Goal: Information Seeking & Learning: Check status

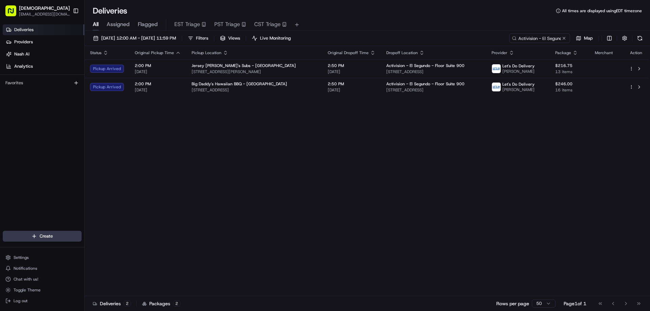
click at [650, 264] on div "Status Original Pickup Time Pickup Location Original Dropoff Time Dropoff Locat…" at bounding box center [368, 171] width 566 height 250
drag, startPoint x: 413, startPoint y: 166, endPoint x: 442, endPoint y: 167, distance: 29.2
click at [413, 166] on div "Status Original Pickup Time Pickup Location Original Dropoff Time Dropoff Locat…" at bounding box center [367, 171] width 564 height 250
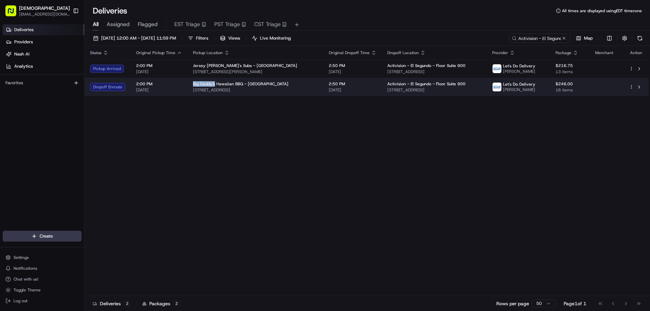
drag, startPoint x: 214, startPoint y: 83, endPoint x: 191, endPoint y: 84, distance: 23.0
click at [191, 84] on td "Big Daddy's Hawaiian BBQ - Venice 411 Lincoln Blvd, Venice, CA 90291, USA" at bounding box center [256, 87] width 136 height 18
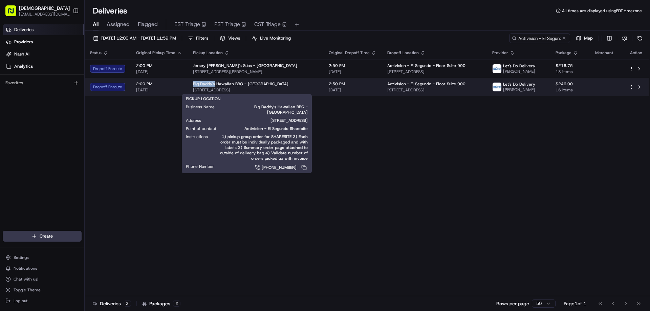
copy span "Big Daddy's"
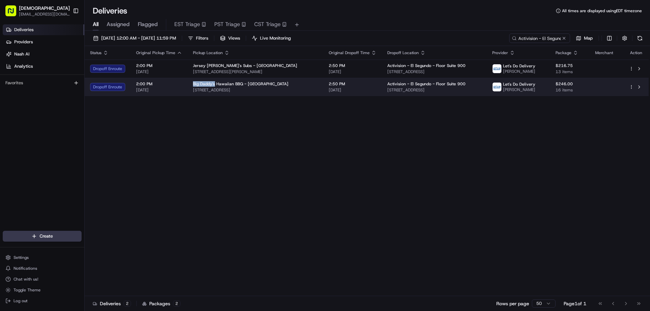
drag, startPoint x: 273, startPoint y: 87, endPoint x: 191, endPoint y: 88, distance: 82.7
click at [191, 88] on td "Big Daddy's Hawaiian BBQ - Venice 411 Lincoln Blvd, Venice, CA 90291, USA" at bounding box center [256, 87] width 136 height 18
copy span "411 Lincoln Blvd, Venice, CA 90291, USA"
click at [176, 85] on span "2:00 PM" at bounding box center [159, 83] width 46 height 5
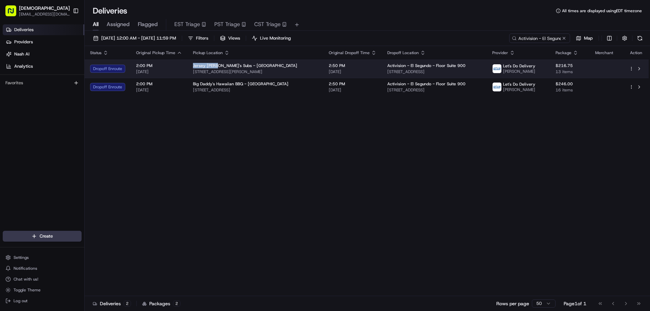
drag, startPoint x: 215, startPoint y: 65, endPoint x: 192, endPoint y: 64, distance: 23.4
click at [193, 64] on span "Jersey Mike's Subs - Culver City" at bounding box center [245, 65] width 104 height 5
copy span "Jersey Mike'"
drag, startPoint x: 287, startPoint y: 70, endPoint x: 191, endPoint y: 72, distance: 95.6
click at [191, 72] on td "Jersey Mike's Subs - Culver City 4114 Sepulveda Blvd, Culver City, CA 90230, USA" at bounding box center [256, 69] width 136 height 18
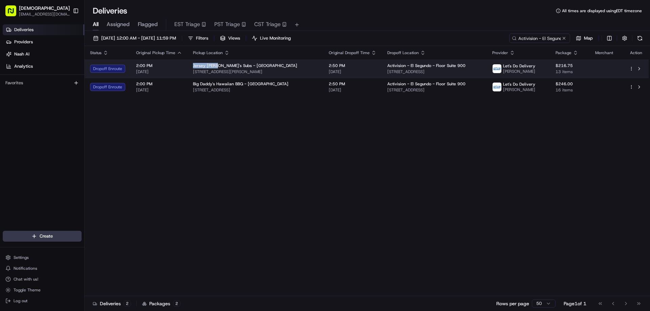
copy span "4114 Sepulveda Blvd, Culver City, CA 90230, USA"
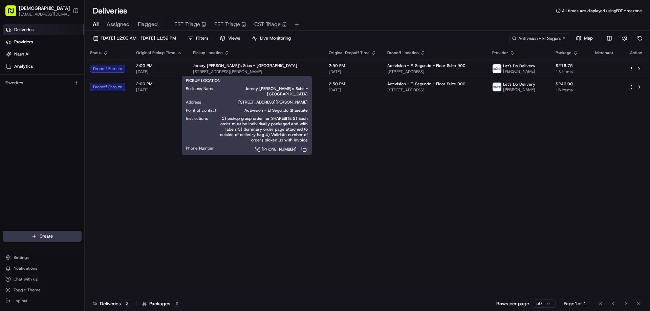
click at [427, 183] on div "Status Original Pickup Time Pickup Location Original Dropoff Time Dropoff Locat…" at bounding box center [367, 171] width 564 height 250
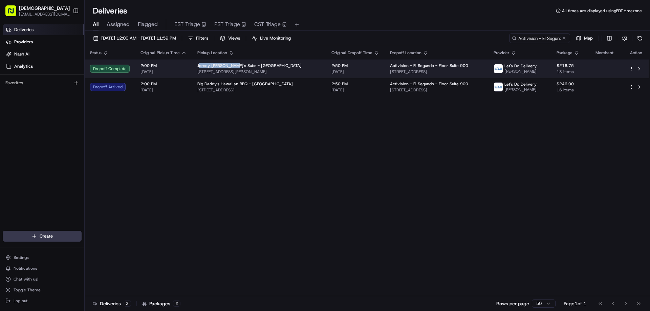
drag, startPoint x: 231, startPoint y: 63, endPoint x: 197, endPoint y: 63, distance: 33.9
click at [198, 63] on span "Jersey Mike's Subs - Culver City" at bounding box center [250, 65] width 104 height 5
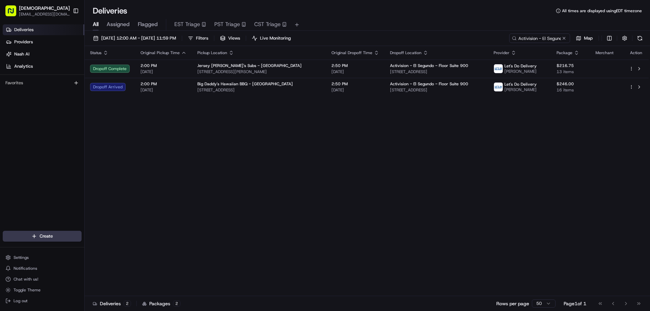
click at [213, 137] on div "Status Original Pickup Time Pickup Location Original Dropoff Time Dropoff Locat…" at bounding box center [367, 171] width 564 height 250
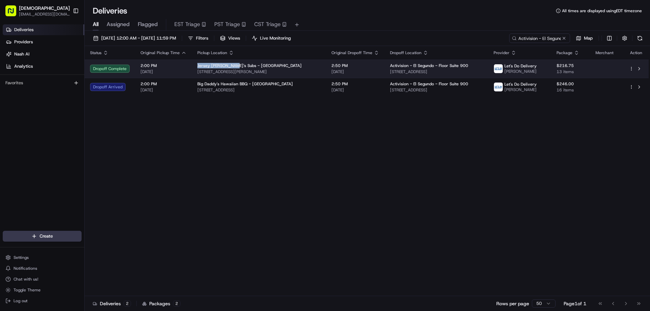
drag, startPoint x: 231, startPoint y: 63, endPoint x: 195, endPoint y: 65, distance: 35.6
click at [195, 65] on td "Jersey Mike's Subs - Culver City 4114 Sepulveda Blvd, Culver City, CA 90230, USA" at bounding box center [259, 69] width 134 height 18
copy span "Jersey Mike's Subs"
click at [308, 67] on td "Jersey Mike's Subs - Culver City 4114 Sepulveda Blvd, Culver City, CA 90230, USA" at bounding box center [259, 69] width 134 height 18
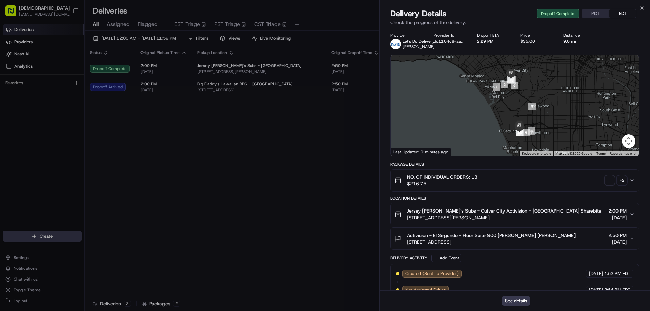
click at [589, 14] on button "PDT" at bounding box center [595, 13] width 27 height 9
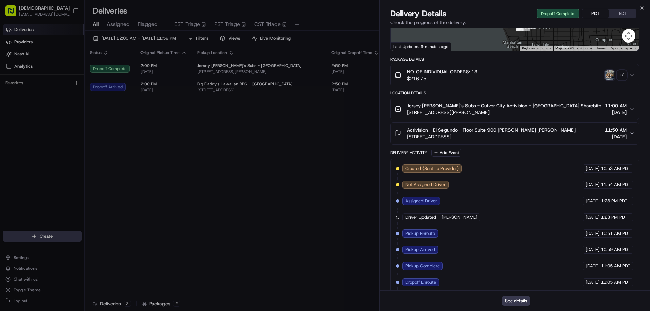
scroll to position [144, 0]
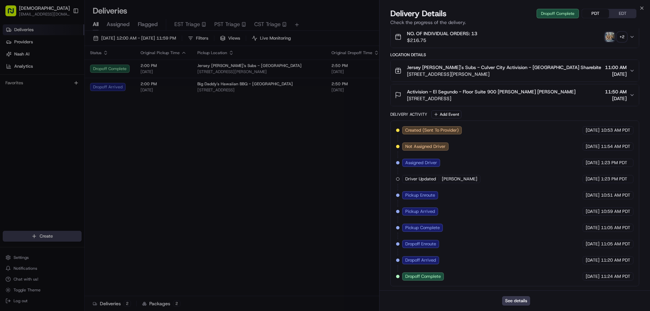
click at [620, 33] on div "+ 2" at bounding box center [622, 36] width 9 height 9
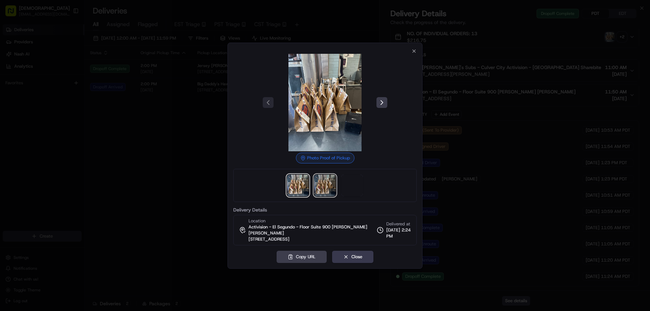
click at [325, 192] on img at bounding box center [325, 186] width 22 height 22
click at [294, 193] on img at bounding box center [298, 186] width 22 height 22
click at [313, 189] on div at bounding box center [325, 185] width 184 height 33
drag, startPoint x: 167, startPoint y: 124, endPoint x: 174, endPoint y: 7, distance: 117.1
click at [167, 123] on div at bounding box center [325, 155] width 650 height 311
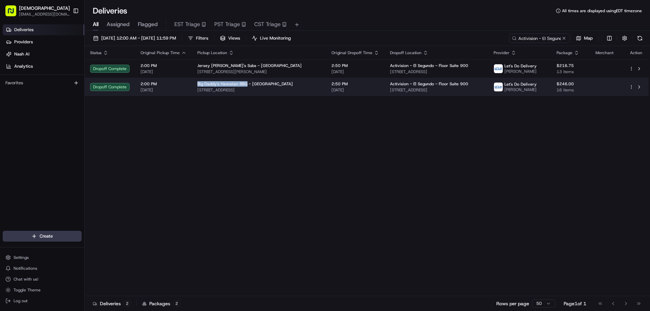
drag, startPoint x: 244, startPoint y: 83, endPoint x: 196, endPoint y: 83, distance: 47.8
click at [198, 83] on span "Big Daddy's Hawaiian BBQ - Venice" at bounding box center [246, 83] width 96 height 5
copy span "Big Daddy's Hawaiian BBQ"
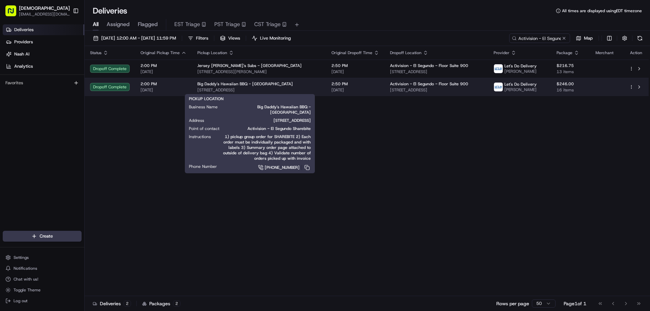
click at [297, 91] on span "411 Lincoln Blvd, Venice, CA 90291, USA" at bounding box center [259, 89] width 123 height 5
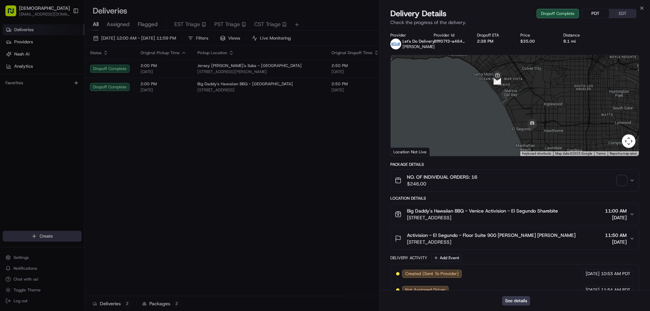
click at [602, 11] on button "PDT" at bounding box center [595, 13] width 27 height 9
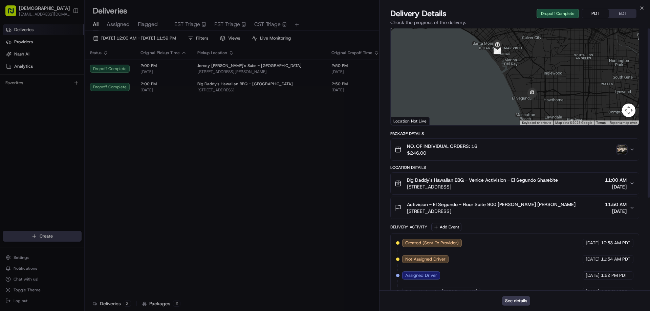
scroll to position [0, 0]
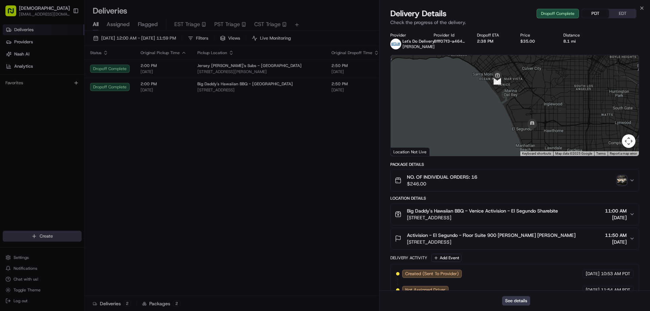
click at [625, 181] on img "button" at bounding box center [622, 180] width 9 height 9
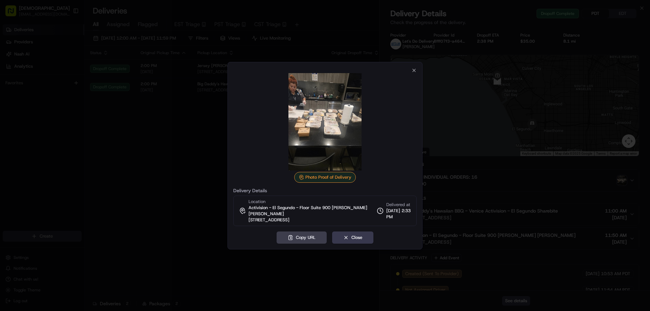
click at [337, 152] on img at bounding box center [325, 122] width 98 height 98
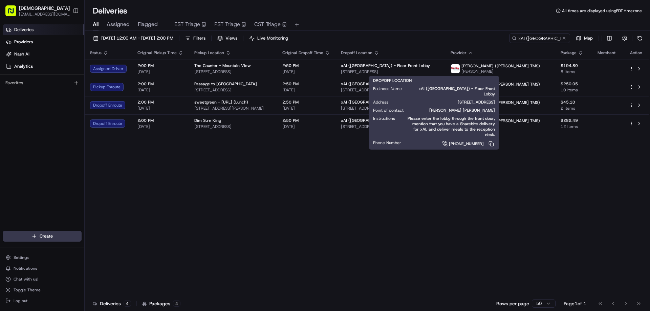
click at [174, 167] on div "Status Original Pickup Time Pickup Location Original Dropoff Time Dropoff Locat…" at bounding box center [367, 171] width 564 height 250
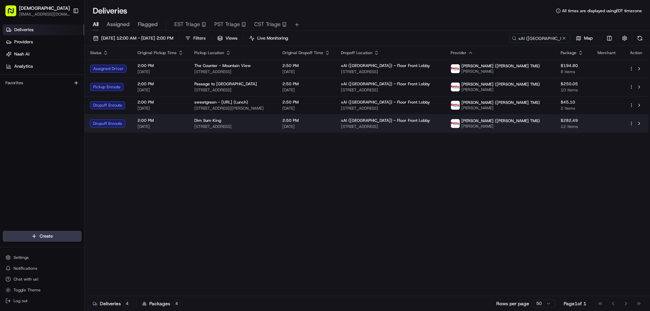
click at [216, 124] on span "824 W El Camino Real, Sunnyvale, CA 94087, USA" at bounding box center [232, 126] width 77 height 5
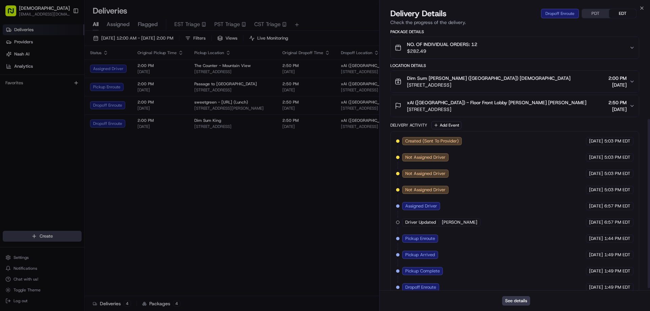
scroll to position [144, 0]
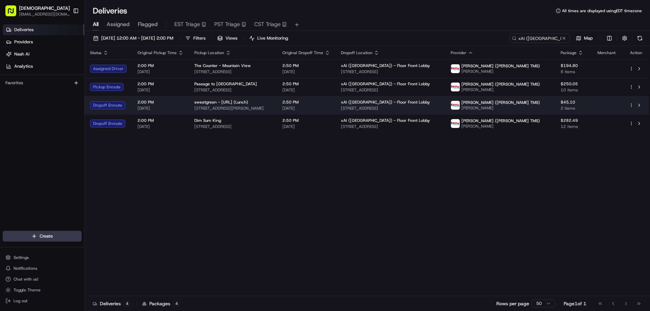
click at [263, 107] on span "440 Castro St, Mountain View, CA 94041, USA" at bounding box center [232, 108] width 77 height 5
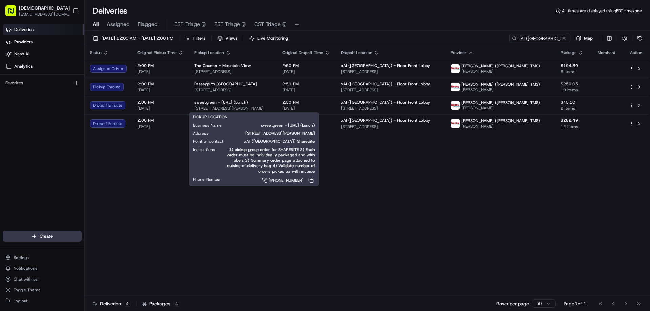
drag, startPoint x: 156, startPoint y: 171, endPoint x: 192, endPoint y: 141, distance: 46.7
click at [157, 171] on div "Status Original Pickup Time Pickup Location Original Dropoff Time Dropoff Locat…" at bounding box center [367, 171] width 564 height 250
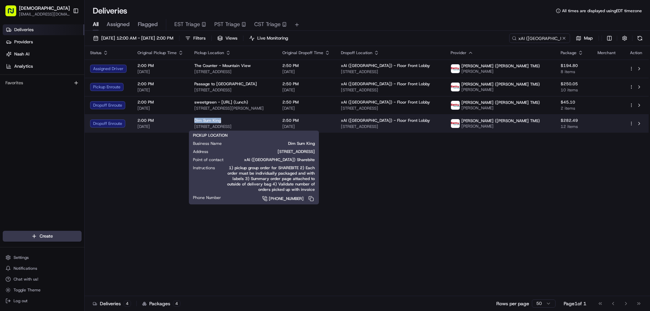
drag, startPoint x: 220, startPoint y: 119, endPoint x: 191, endPoint y: 120, distance: 28.5
click at [191, 120] on td "Dim Sum King 824 W El Camino Real, Sunnyvale, CA 94087, USA" at bounding box center [233, 124] width 88 height 18
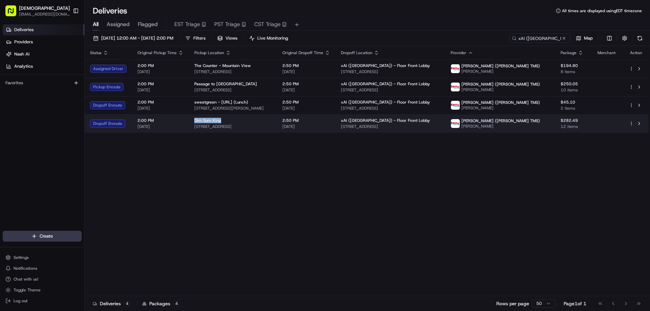
copy span "Dim Sum King"
click at [254, 124] on span "824 W El Camino Real, Sunnyvale, CA 94087, USA" at bounding box center [232, 126] width 77 height 5
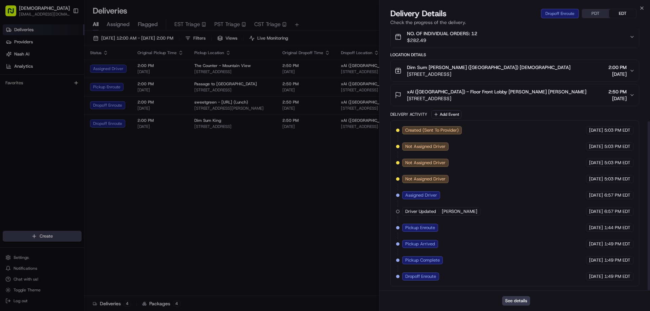
scroll to position [8, 0]
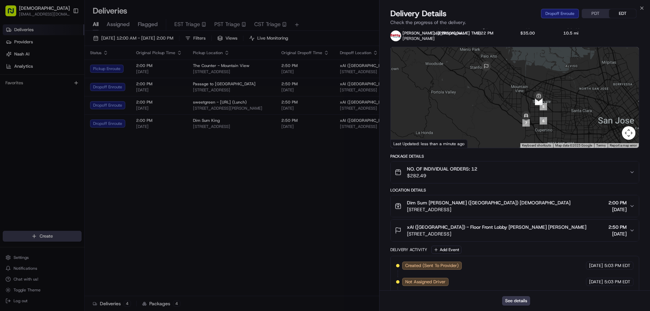
drag, startPoint x: 523, startPoint y: 210, endPoint x: 408, endPoint y: 212, distance: 115.2
click at [408, 212] on div "Dim Sum King xAI (USA) Sharebite 824 W El Camino Real, Sunnyvale, CA 94087, USA…" at bounding box center [512, 207] width 235 height 14
copy span "824 W El Camino Real, Sunnyvale, CA 94087, USA"
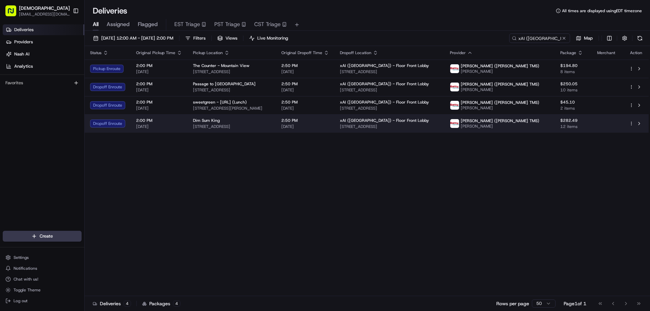
click at [271, 127] on span "824 W El Camino Real, Sunnyvale, CA 94087, USA" at bounding box center [232, 126] width 78 height 5
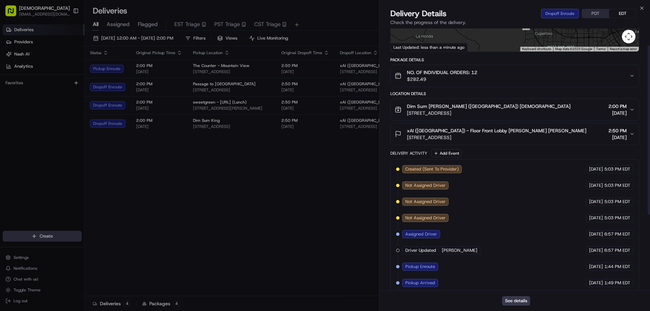
scroll to position [144, 0]
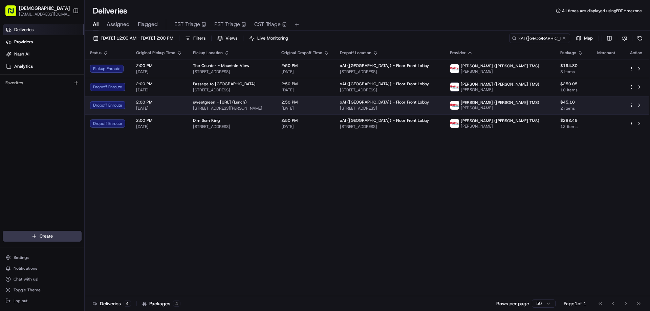
click at [271, 109] on span "440 Castro St, Mountain View, CA 94041, USA" at bounding box center [232, 108] width 78 height 5
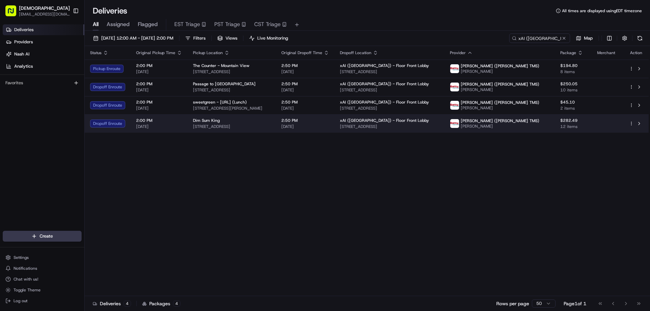
click at [329, 121] on span "2:50 PM" at bounding box center [306, 120] width 48 height 5
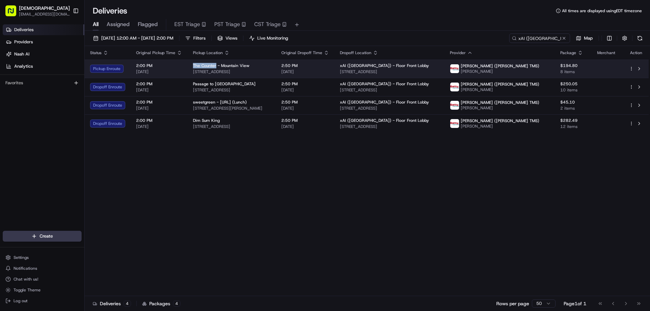
drag, startPoint x: 215, startPoint y: 64, endPoint x: 191, endPoint y: 64, distance: 24.1
click at [191, 64] on td "The Counter - Mountain View 2580 W El Camino Real, Mountain View, CA 94040, USA" at bounding box center [232, 69] width 88 height 18
copy span "The Counter"
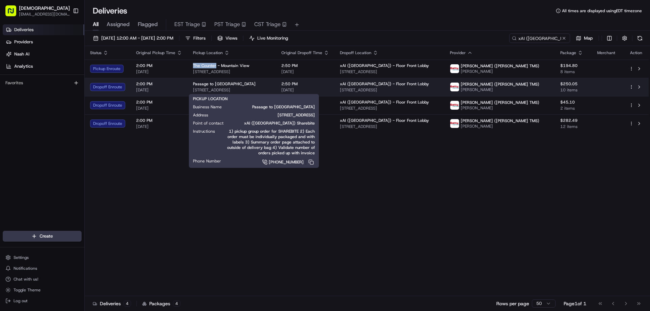
drag, startPoint x: 301, startPoint y: 89, endPoint x: 193, endPoint y: 90, distance: 107.7
click at [193, 90] on span "1100 W El Camino Real, Mountain View, CA 94041, USA" at bounding box center [232, 89] width 78 height 5
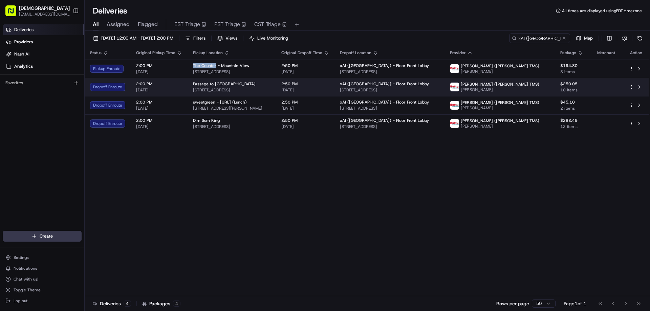
copy span "1100 W El Camino Real, Mountain View, CA 94041, USA"
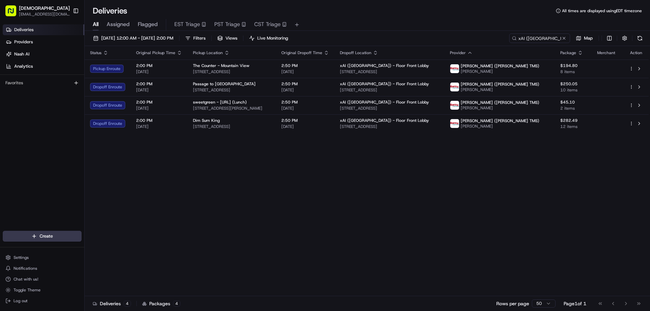
click at [309, 197] on div "Status Original Pickup Time Pickup Location Original Dropoff Time Dropoff Locat…" at bounding box center [367, 171] width 564 height 250
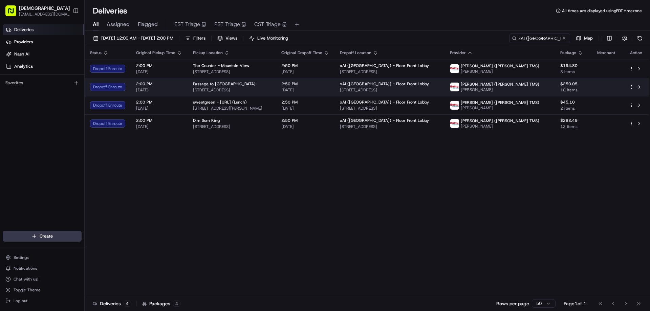
click at [267, 88] on span "1100 W El Camino Real, Mountain View, CA 94041, USA" at bounding box center [232, 89] width 78 height 5
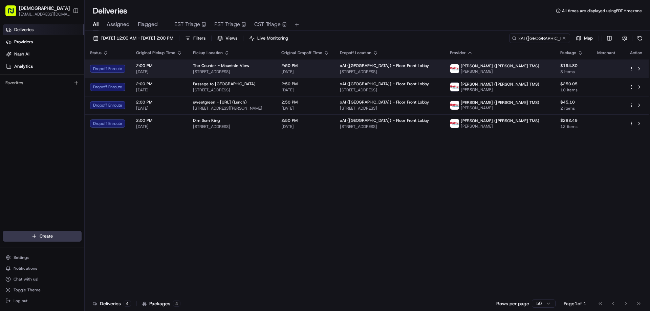
click at [271, 68] on div "The Counter - Mountain View" at bounding box center [232, 65] width 78 height 5
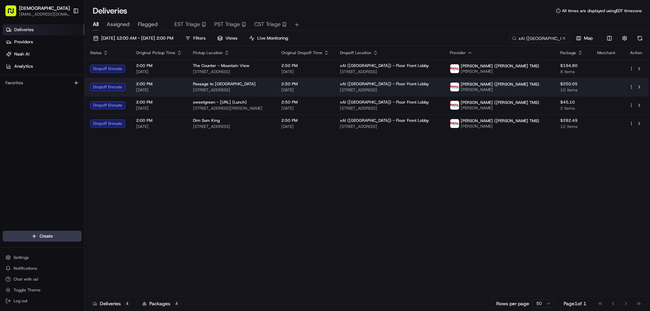
click at [271, 84] on div "Passage to India" at bounding box center [232, 83] width 78 height 5
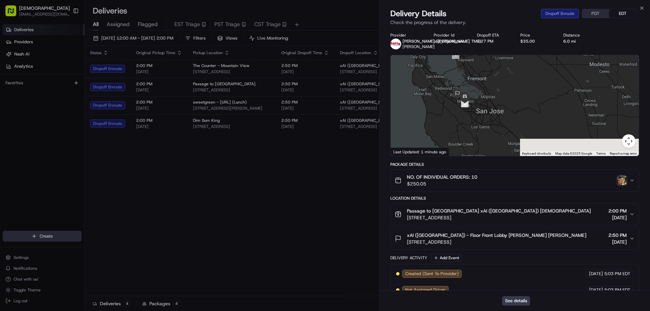
drag, startPoint x: 502, startPoint y: 132, endPoint x: 462, endPoint y: 109, distance: 46.5
click at [454, 96] on img at bounding box center [457, 93] width 11 height 11
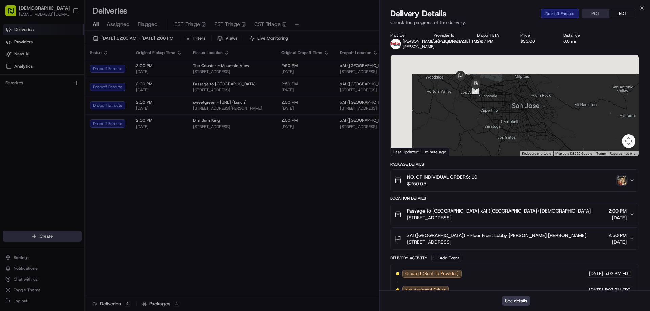
drag, startPoint x: 459, startPoint y: 86, endPoint x: 563, endPoint y: 140, distance: 117.6
click at [583, 164] on div "Provider Betty (Nash TMS) weishing wong Provider Id ord_n5jeH8oahUeMqyAULBMS9K …" at bounding box center [515, 232] width 249 height 398
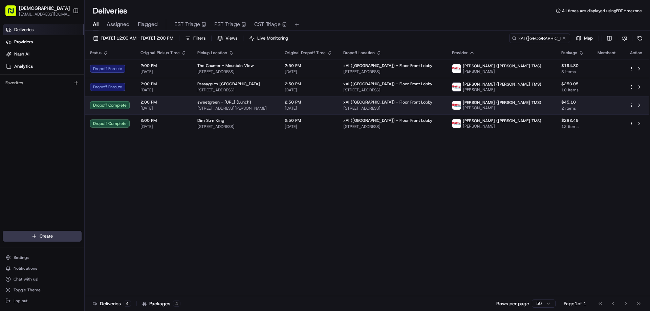
click at [274, 100] on div "sweetgreen - X.AI (Lunch)" at bounding box center [236, 102] width 77 height 5
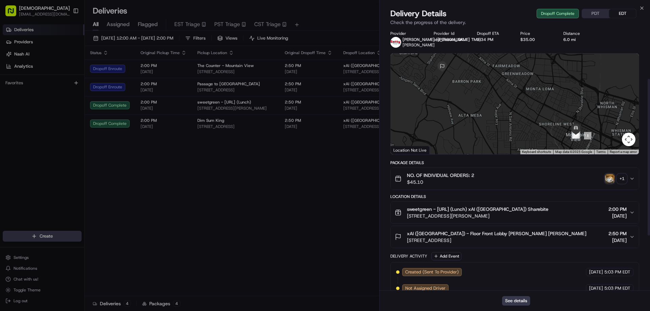
scroll to position [0, 0]
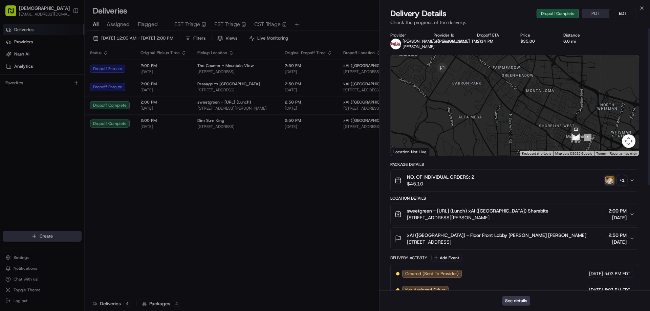
click at [623, 180] on div "+ 1" at bounding box center [622, 180] width 9 height 9
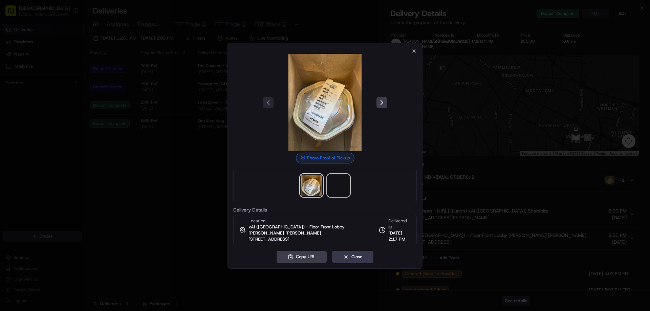
click at [342, 191] on span at bounding box center [339, 186] width 22 height 22
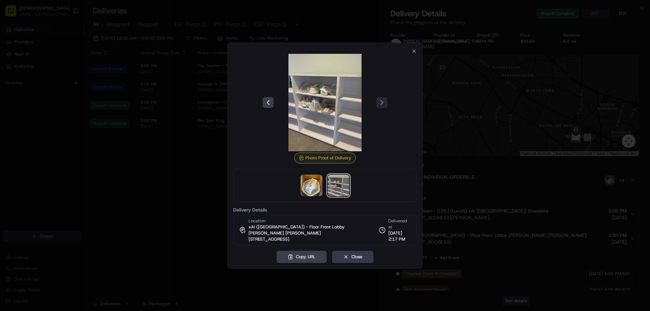
click at [152, 223] on div at bounding box center [325, 155] width 650 height 311
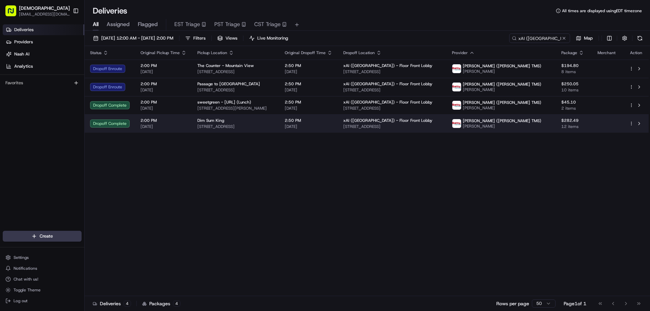
click at [205, 128] on span "824 W El Camino Real, Sunnyvale, CA 94087, USA" at bounding box center [236, 126] width 77 height 5
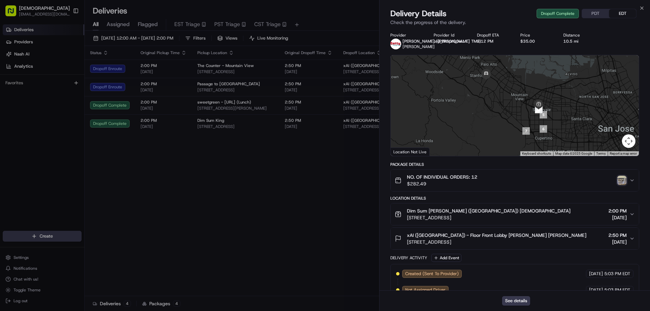
click at [625, 178] on img "button" at bounding box center [622, 180] width 9 height 9
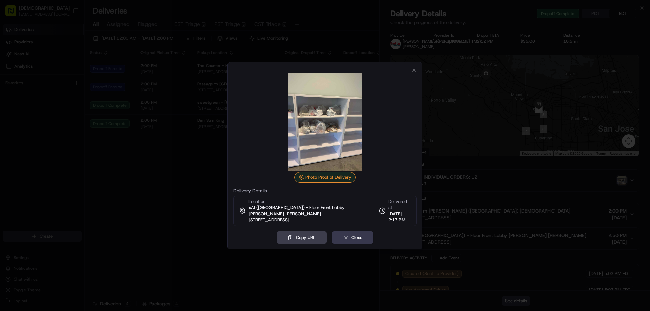
click at [203, 154] on div at bounding box center [325, 155] width 650 height 311
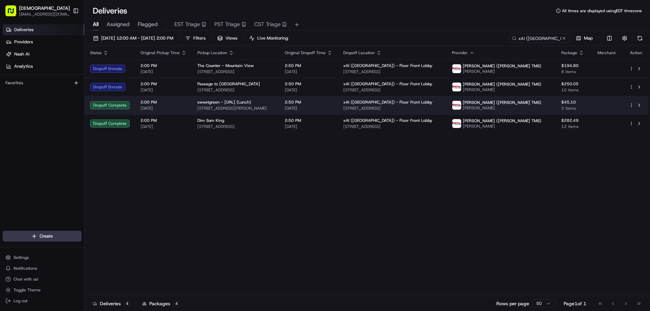
click at [266, 105] on div "sweetgreen - X.AI (Lunch) 440 Castro St, Mountain View, CA 94041, USA" at bounding box center [236, 106] width 77 height 12
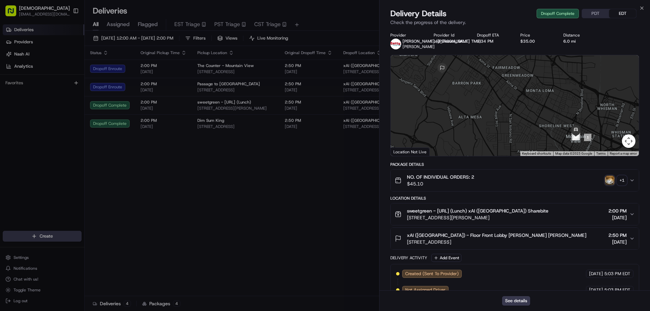
click at [623, 179] on div "+ 1" at bounding box center [622, 180] width 9 height 9
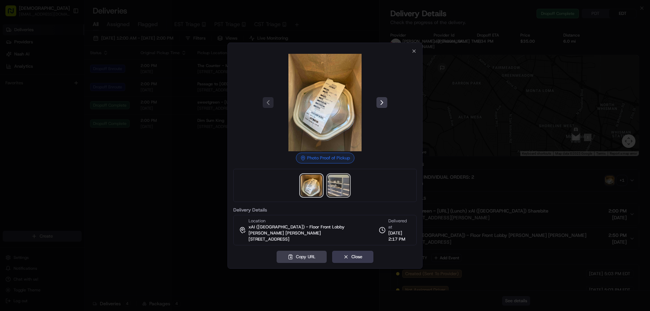
click at [344, 186] on img at bounding box center [339, 186] width 22 height 22
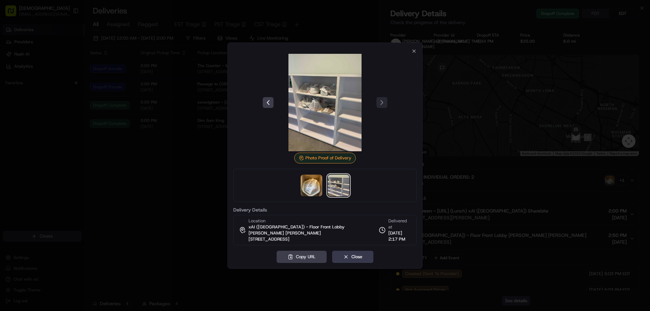
click at [175, 174] on div at bounding box center [325, 155] width 650 height 311
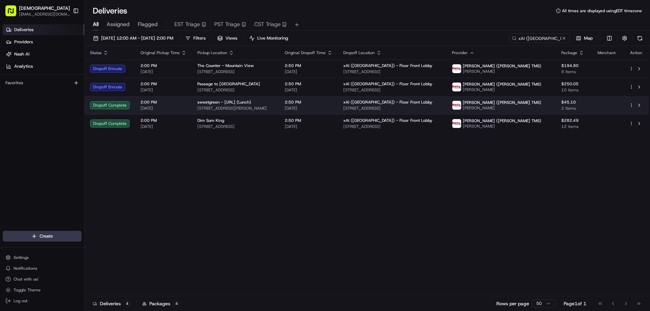
click at [279, 111] on td "sweetgreen - X.AI (Lunch) 440 Castro St, Mountain View, CA 94041, USA" at bounding box center [235, 105] width 87 height 18
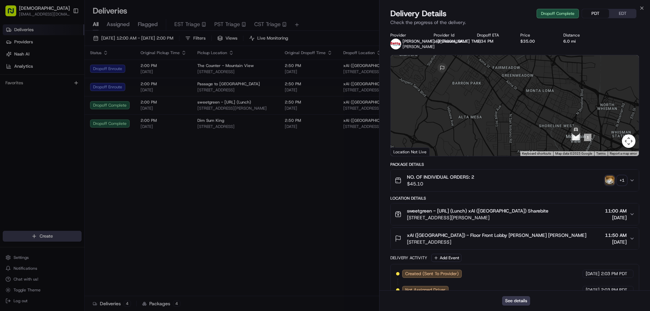
click at [595, 11] on button "PDT" at bounding box center [595, 13] width 27 height 9
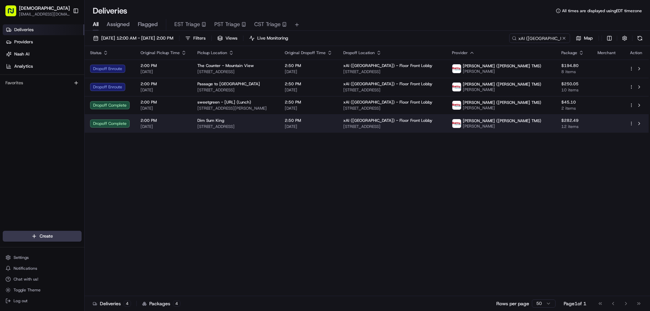
click at [238, 127] on span "824 W El Camino Real, Sunnyvale, CA 94087, USA" at bounding box center [236, 126] width 77 height 5
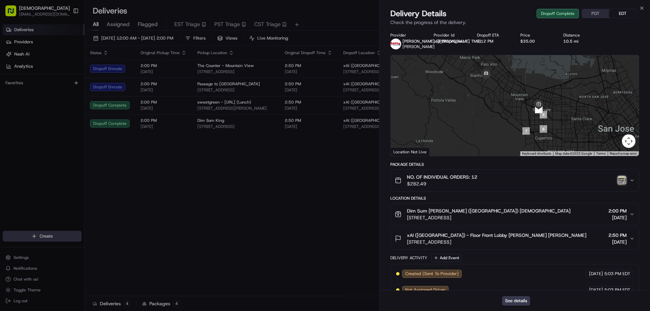
click at [600, 8] on div "Delivery Details Dropoff Complete PDT EDT" at bounding box center [515, 13] width 249 height 11
click at [600, 11] on button "PDT" at bounding box center [595, 13] width 27 height 9
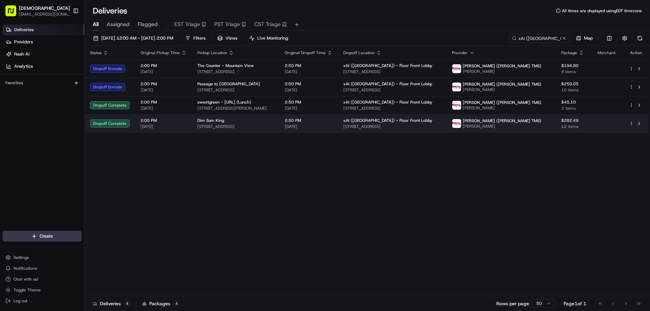
click at [247, 125] on span "824 W El Camino Real, Sunnyvale, CA 94087, USA" at bounding box center [236, 126] width 77 height 5
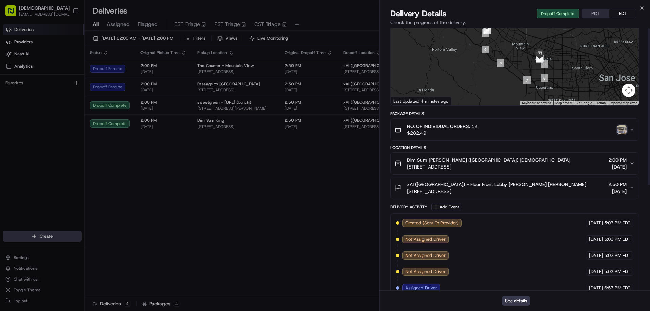
scroll to position [0, 0]
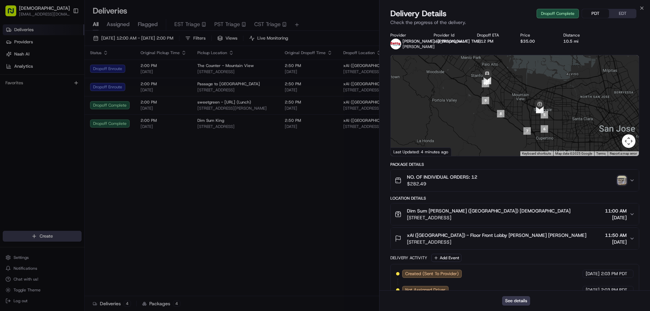
click at [596, 14] on button "PDT" at bounding box center [595, 13] width 27 height 9
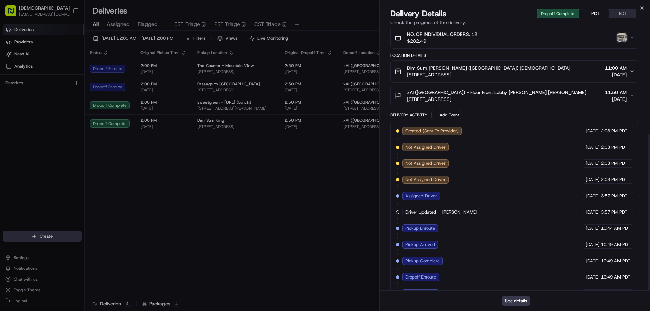
scroll to position [176, 0]
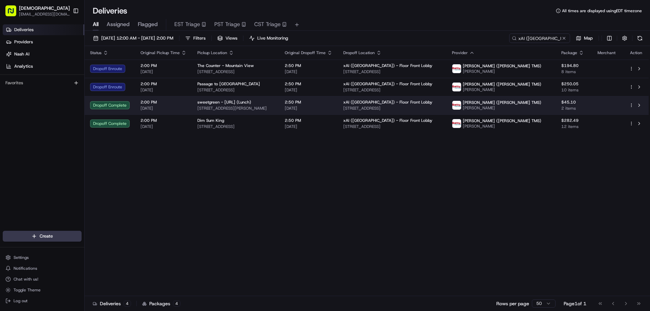
click at [266, 105] on div "sweetgreen - X.AI (Lunch) 440 Castro St, Mountain View, CA 94041, USA" at bounding box center [236, 106] width 77 height 12
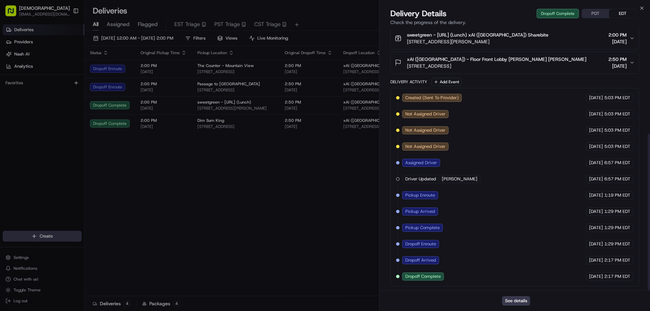
drag, startPoint x: 222, startPoint y: 193, endPoint x: 224, endPoint y: 188, distance: 5.8
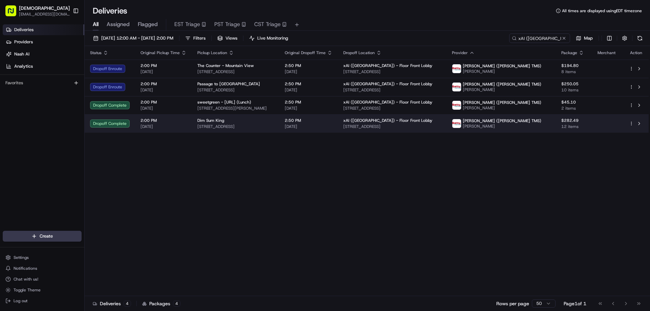
click at [247, 128] on span "824 W El Camino Real, Sunnyvale, CA 94087, USA" at bounding box center [236, 126] width 77 height 5
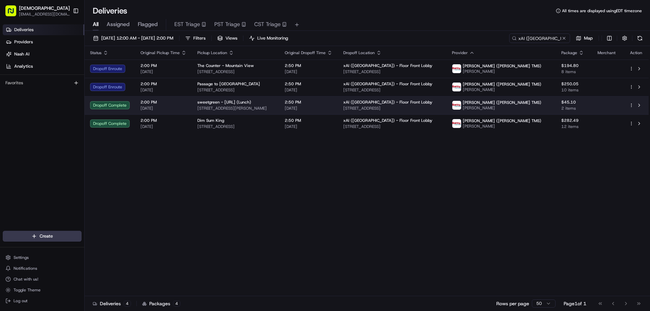
click at [274, 108] on span "440 Castro St, Mountain View, CA 94041, USA" at bounding box center [236, 108] width 77 height 5
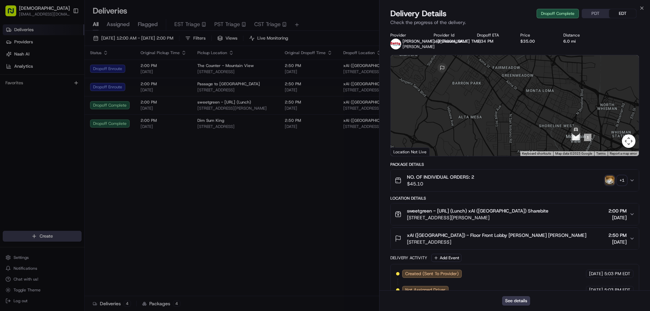
click at [621, 179] on div "+ 1" at bounding box center [622, 180] width 9 height 9
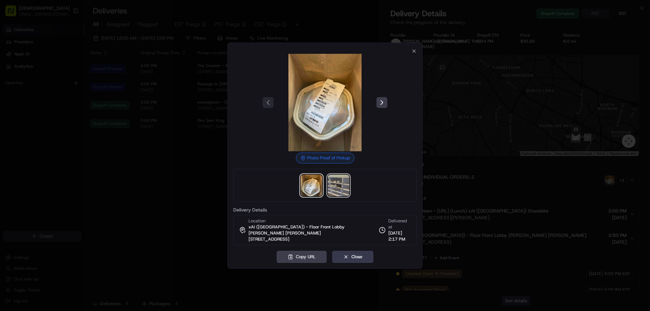
click at [346, 188] on img at bounding box center [339, 186] width 22 height 22
drag, startPoint x: 174, startPoint y: 208, endPoint x: 638, endPoint y: 193, distance: 463.3
click at [175, 207] on div at bounding box center [325, 155] width 650 height 311
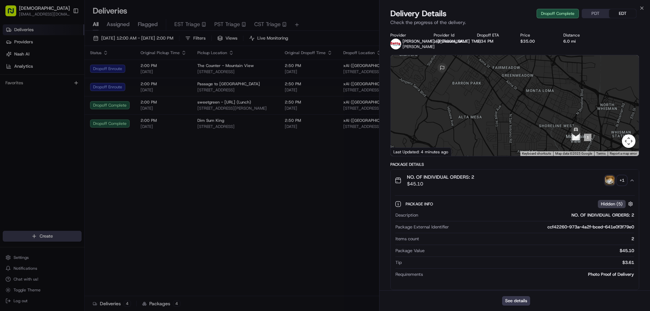
drag, startPoint x: 291, startPoint y: 244, endPoint x: 289, endPoint y: 235, distance: 8.7
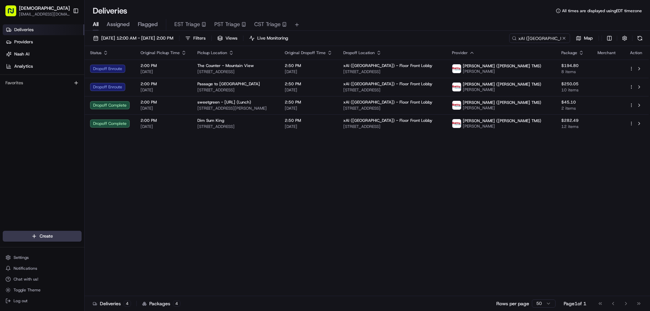
click at [286, 228] on div "Status Original Pickup Time Pickup Location Original Dropoff Time Dropoff Locat…" at bounding box center [367, 171] width 564 height 250
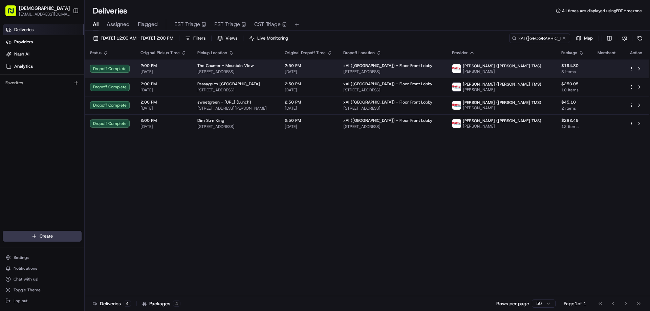
click at [232, 69] on span "2580 W El Camino Real, Mountain View, CA 94040, USA" at bounding box center [236, 71] width 77 height 5
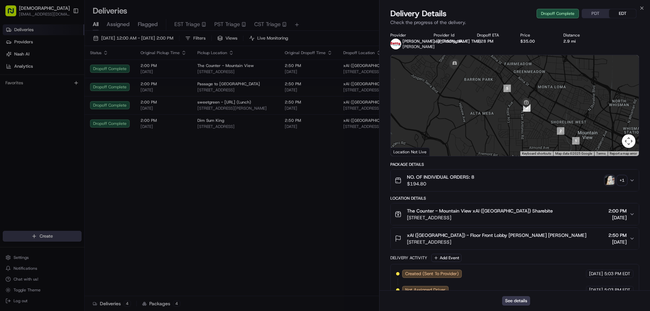
click at [624, 182] on div "+ 1" at bounding box center [622, 180] width 9 height 9
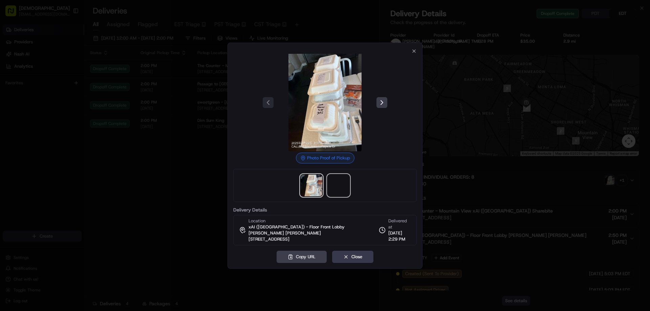
click at [338, 188] on span at bounding box center [339, 186] width 22 height 22
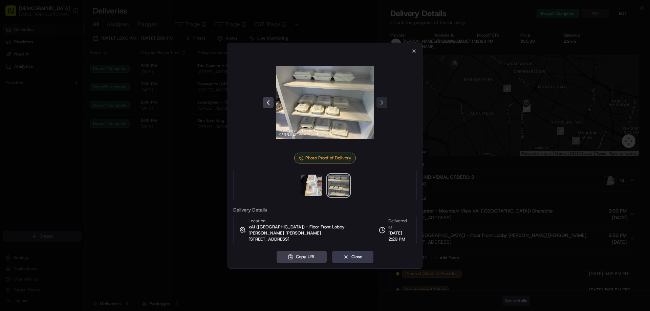
click at [149, 172] on div at bounding box center [325, 155] width 650 height 311
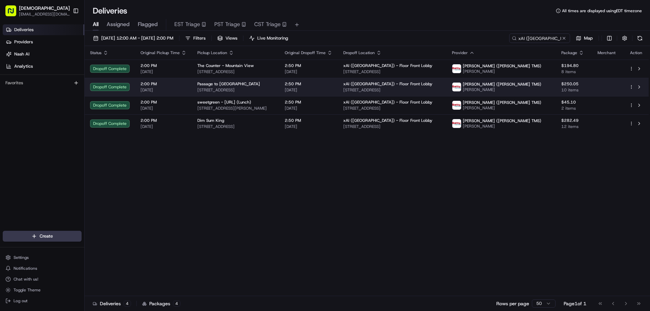
click at [228, 87] on div "Passage to India 1100 W El Camino Real, Mountain View, CA 94041, USA" at bounding box center [236, 87] width 77 height 12
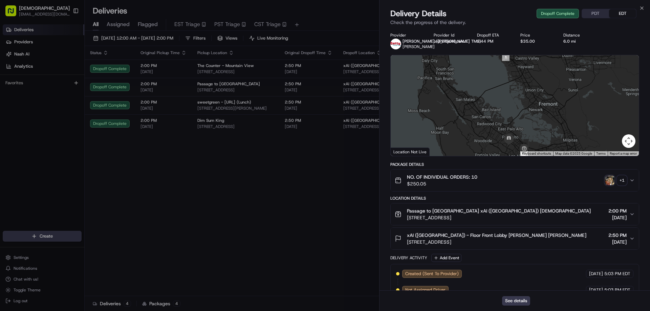
click at [624, 181] on div "+ 1" at bounding box center [622, 180] width 9 height 9
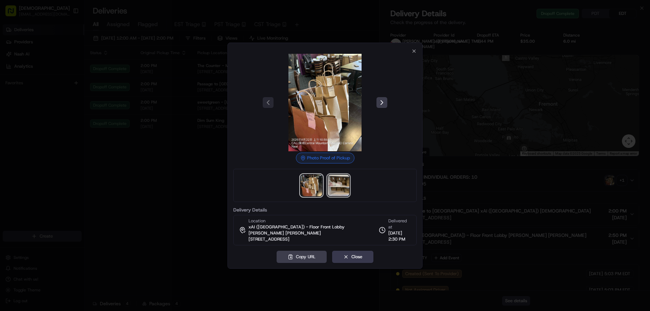
click at [338, 194] on img at bounding box center [339, 186] width 22 height 22
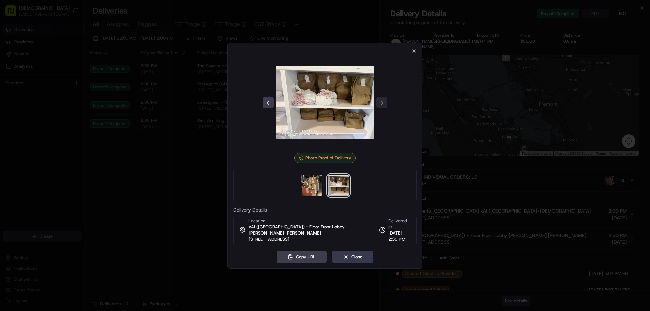
click at [188, 165] on div at bounding box center [325, 155] width 650 height 311
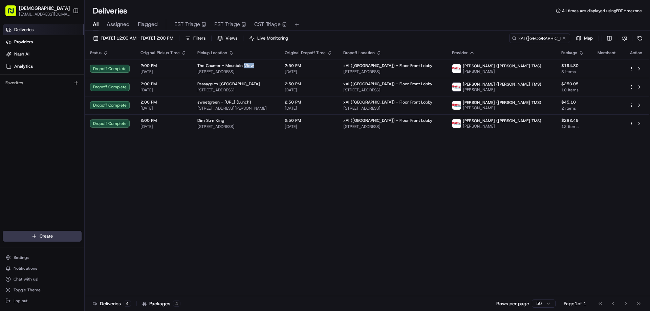
click at [246, 68] on span "The Counter - Mountain View" at bounding box center [226, 65] width 57 height 5
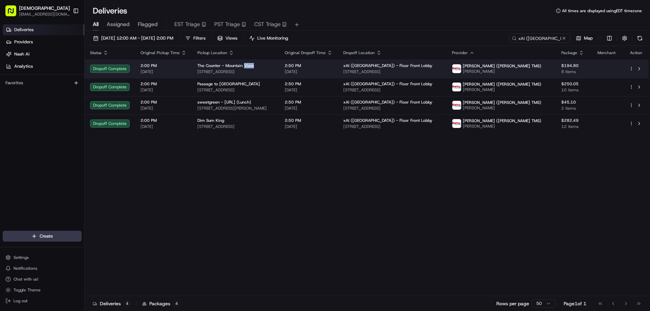
click at [274, 67] on div "The Counter - Mountain View" at bounding box center [236, 65] width 77 height 5
click at [421, 72] on span "1450 Page Mill Rd, Palo Alto, CA 94304, USA" at bounding box center [393, 71] width 98 height 5
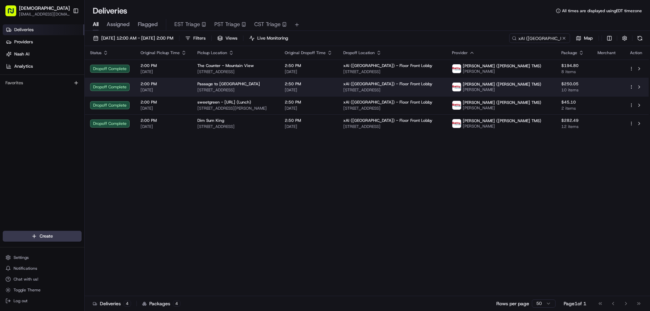
click at [257, 82] on div "Passage to India" at bounding box center [236, 83] width 77 height 5
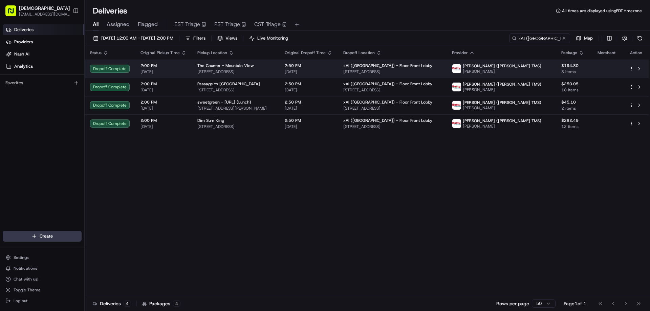
click at [274, 66] on div "The Counter - Mountain View" at bounding box center [236, 65] width 77 height 5
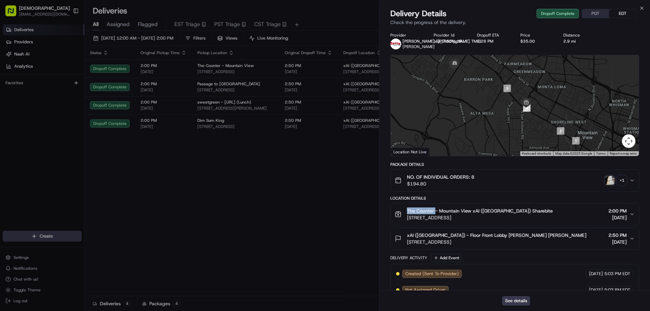
drag, startPoint x: 426, startPoint y: 209, endPoint x: 407, endPoint y: 209, distance: 18.3
click at [407, 209] on span "The Counter - Mountain View xAI (USA) Sharebite" at bounding box center [480, 211] width 146 height 7
copy span "The Counter"
click at [596, 13] on button "PDT" at bounding box center [595, 13] width 27 height 9
click at [620, 178] on div "+ 1" at bounding box center [622, 180] width 9 height 9
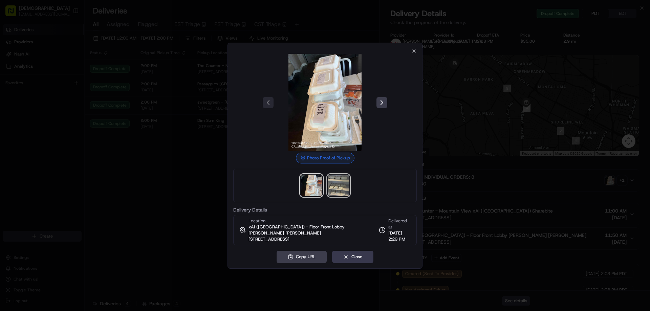
click at [341, 188] on img at bounding box center [339, 186] width 22 height 22
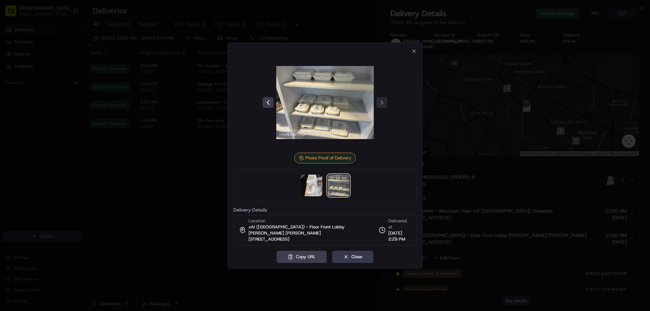
click at [206, 186] on div at bounding box center [325, 155] width 650 height 311
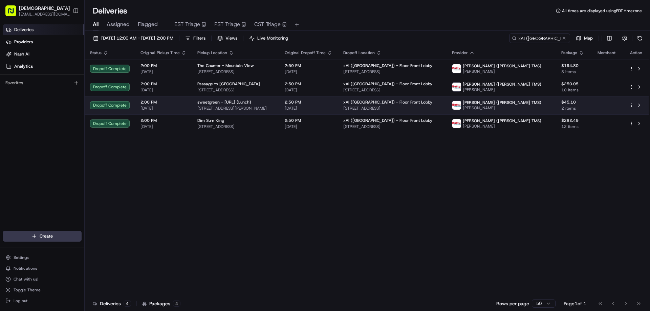
click at [333, 109] on span "[DATE]" at bounding box center [309, 108] width 48 height 5
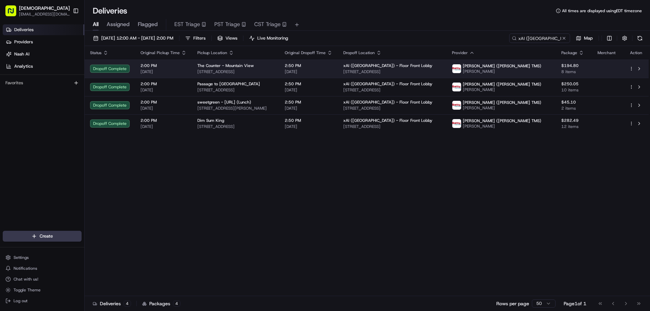
click at [274, 74] on span "2580 W El Camino Real, Mountain View, CA 94040, USA" at bounding box center [236, 71] width 77 height 5
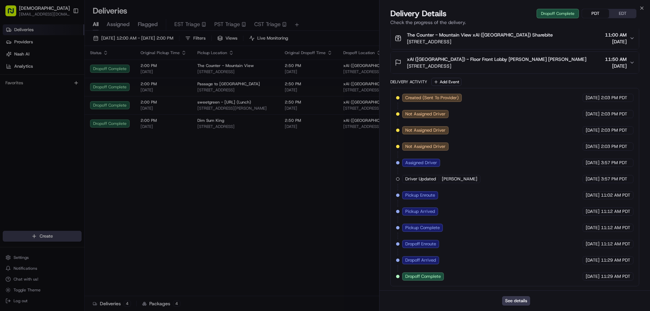
click at [598, 10] on button "PDT" at bounding box center [595, 13] width 27 height 9
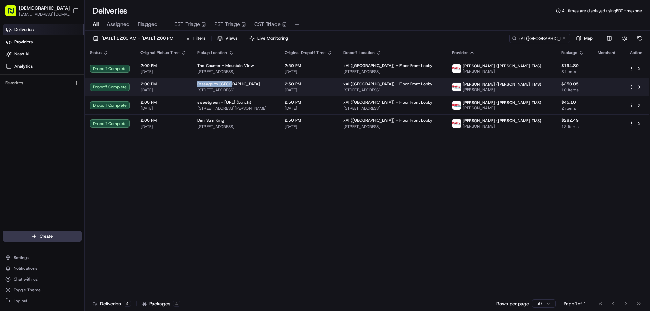
drag, startPoint x: 227, startPoint y: 83, endPoint x: 194, endPoint y: 81, distance: 33.3
click at [194, 81] on td "Passage to India 1100 W El Camino Real, Mountain View, CA 94041, USA" at bounding box center [235, 87] width 87 height 18
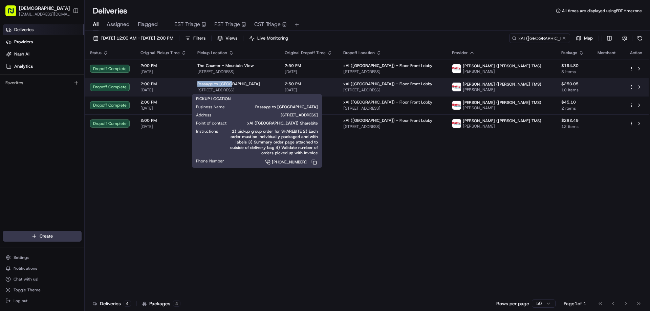
copy span "Passage to India"
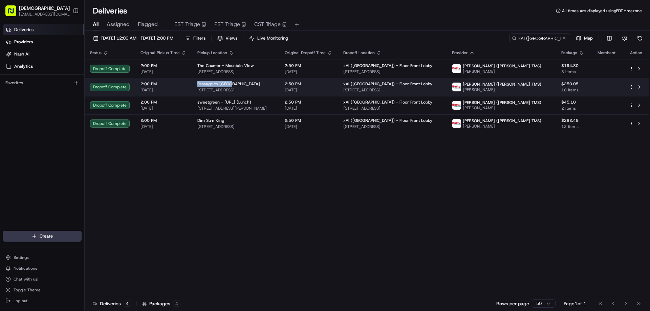
click at [274, 86] on div "Passage to India" at bounding box center [236, 83] width 77 height 5
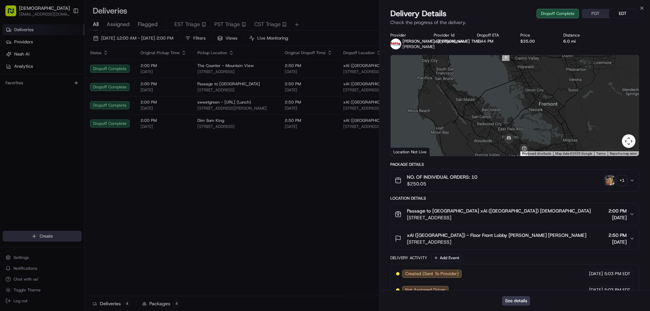
click at [603, 13] on button "PDT" at bounding box center [595, 13] width 27 height 9
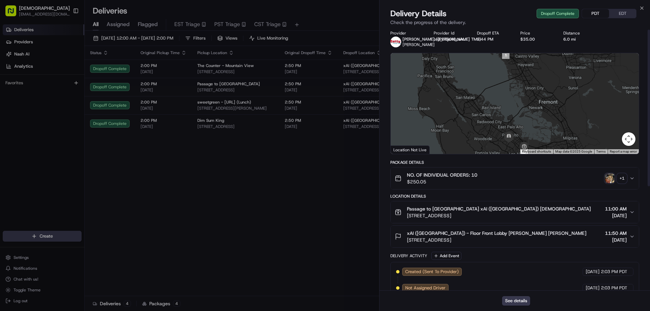
scroll to position [0, 0]
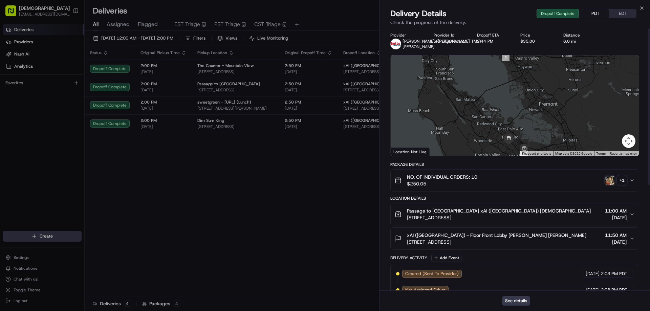
click at [621, 182] on div "+ 1" at bounding box center [622, 180] width 9 height 9
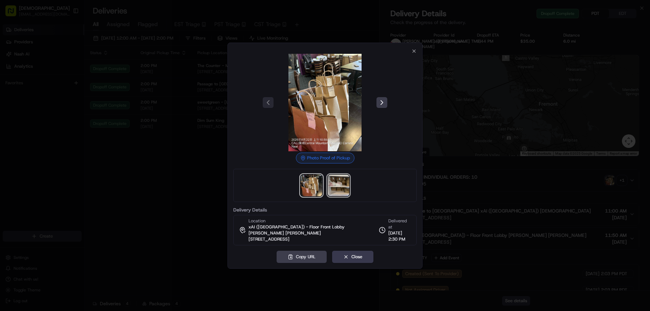
click at [343, 188] on img at bounding box center [339, 186] width 22 height 22
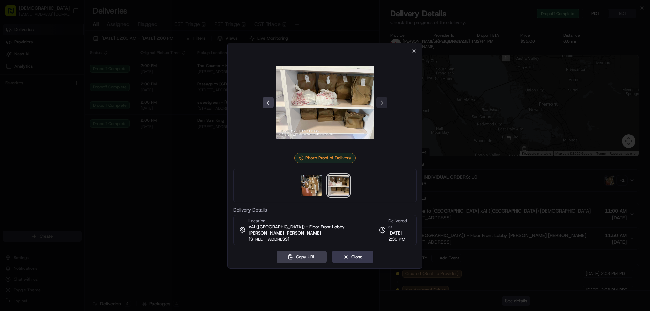
drag, startPoint x: 122, startPoint y: 155, endPoint x: 212, endPoint y: 29, distance: 155.4
click at [123, 156] on div at bounding box center [325, 155] width 650 height 311
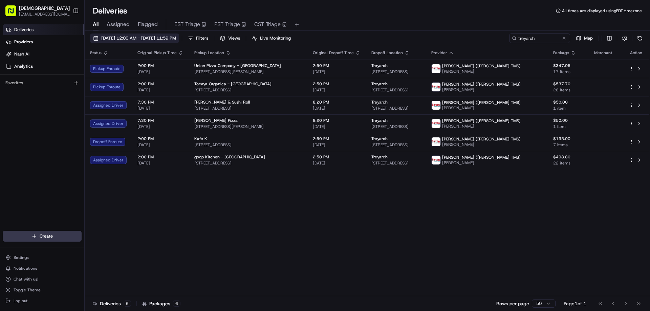
click at [176, 38] on span "[DATE] 12:00 AM - [DATE] 11:59 PM" at bounding box center [138, 38] width 75 height 6
click at [184, 33] on div "[DATE] 12:00 AM - [DATE] 11:59 PM Filters Views Live Monitoring treyarch Map St…" at bounding box center [368, 172] width 566 height 282
click at [176, 36] on span "[DATE] 12:00 AM - [DATE] 11:59 PM" at bounding box center [138, 38] width 75 height 6
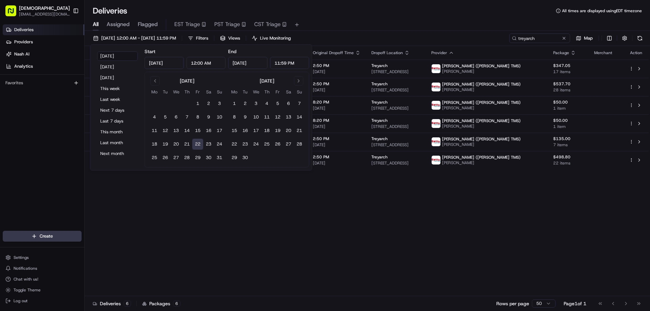
type input "[DATE]"
type input "12:00 AM"
type input "[DATE]"
type input "11:59 PM"
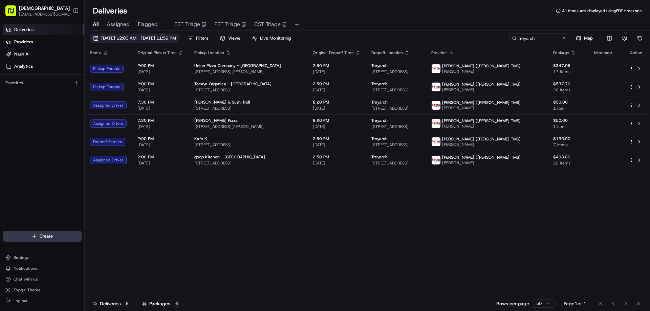
click at [176, 40] on span "[DATE] 12:00 AM - [DATE] 11:59 PM" at bounding box center [138, 38] width 75 height 6
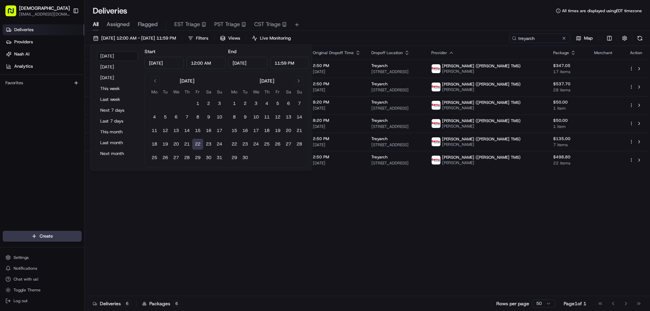
drag, startPoint x: 280, startPoint y: 63, endPoint x: 269, endPoint y: 61, distance: 11.3
click at [269, 62] on div "[DATE] 11:59 PM" at bounding box center [268, 63] width 81 height 12
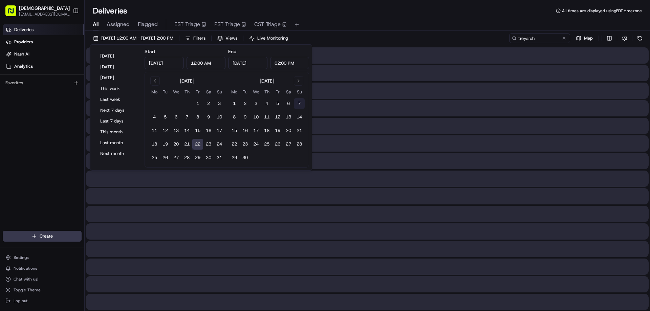
type input "2:00 PM"
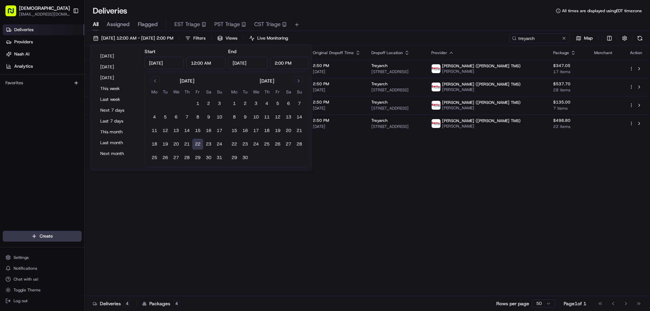
click at [353, 209] on div "Status Original Pickup Time Pickup Location Original Dropoff Time Dropoff Locat…" at bounding box center [367, 171] width 564 height 250
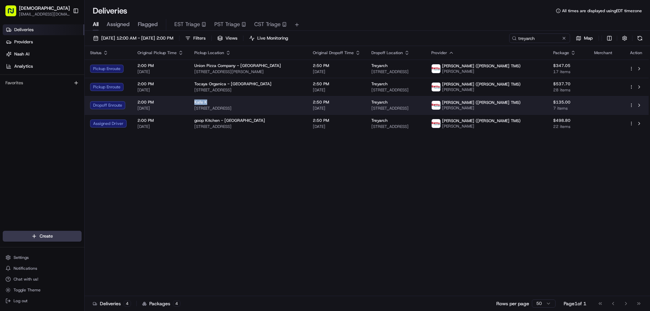
drag, startPoint x: 206, startPoint y: 101, endPoint x: 192, endPoint y: 101, distance: 14.6
click at [192, 101] on td "Kafe K [STREET_ADDRESS]" at bounding box center [248, 105] width 119 height 18
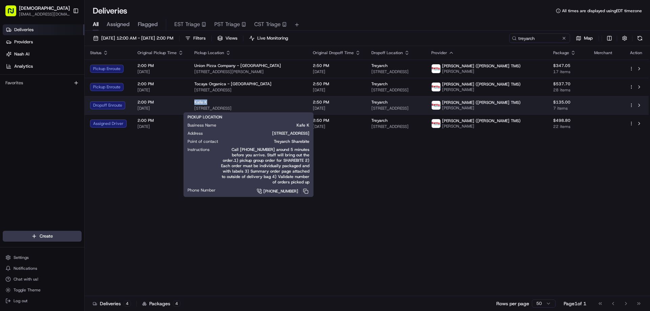
copy span "Kafe K"
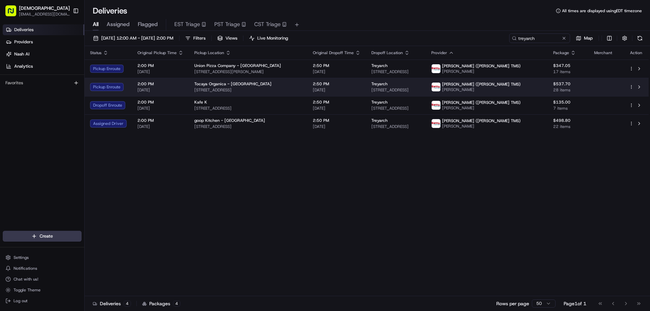
click at [243, 86] on span "Tocaya Organica - [GEOGRAPHIC_DATA]" at bounding box center [232, 83] width 77 height 5
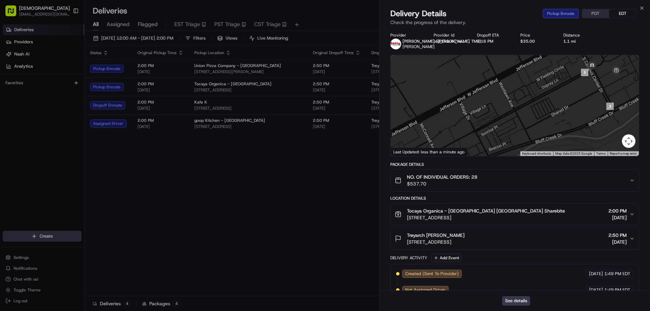
drag, startPoint x: 625, startPoint y: 91, endPoint x: 549, endPoint y: 109, distance: 77.7
click at [549, 109] on div at bounding box center [515, 105] width 248 height 101
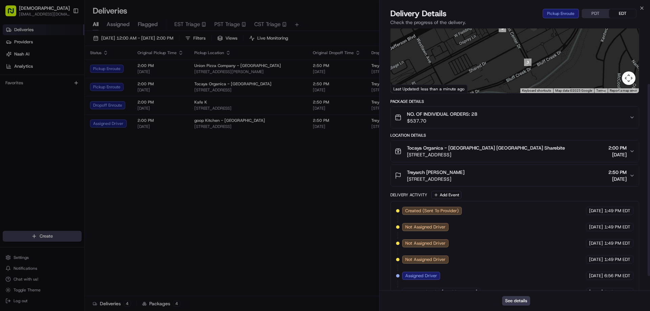
scroll to position [95, 0]
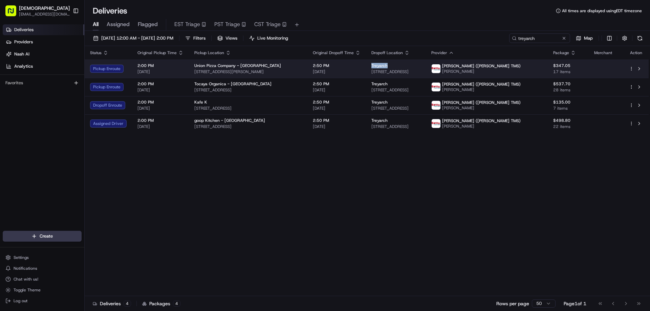
drag, startPoint x: 389, startPoint y: 63, endPoint x: 373, endPoint y: 63, distance: 15.6
click at [373, 63] on td "Treyarch [STREET_ADDRESS]" at bounding box center [396, 69] width 60 height 18
copy span "Treyarch"
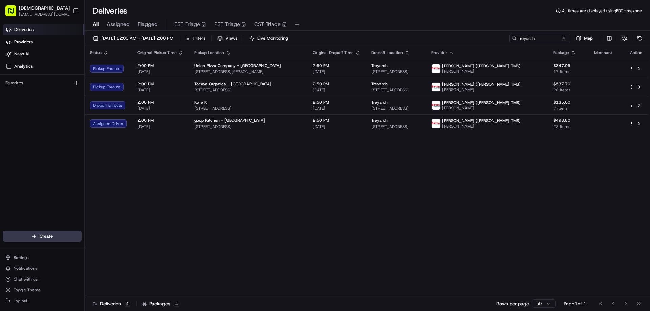
click at [325, 202] on div "Status Original Pickup Time Pickup Location Original Dropoff Time Dropoff Locat…" at bounding box center [367, 171] width 564 height 250
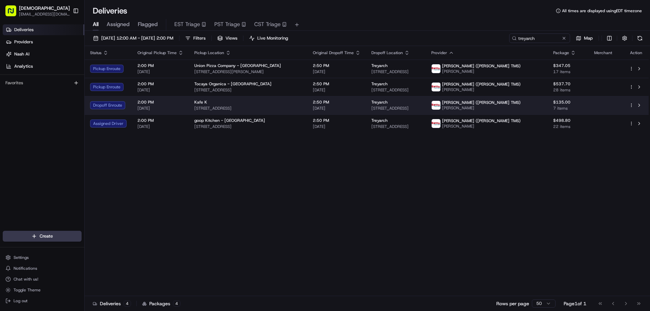
click at [281, 102] on div "Kafe K" at bounding box center [248, 102] width 108 height 5
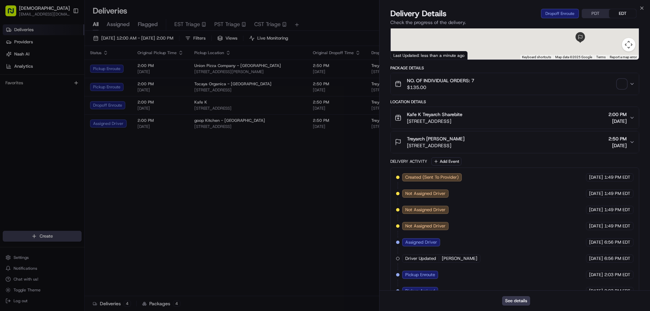
scroll to position [144, 0]
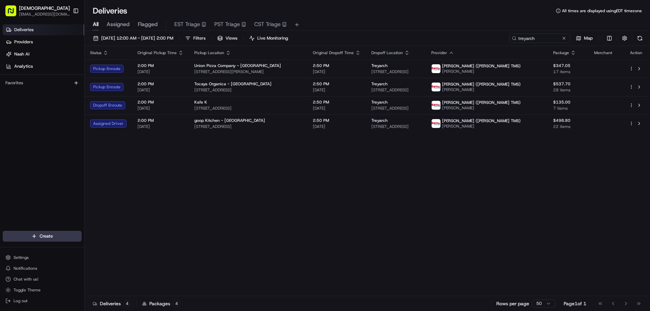
click at [337, 173] on div "Status Original Pickup Time Pickup Location Original Dropoff Time Dropoff Locat…" at bounding box center [367, 171] width 564 height 250
click at [453, 184] on div "Status Original Pickup Time Pickup Location Original Dropoff Time Dropoff Locat…" at bounding box center [367, 171] width 564 height 250
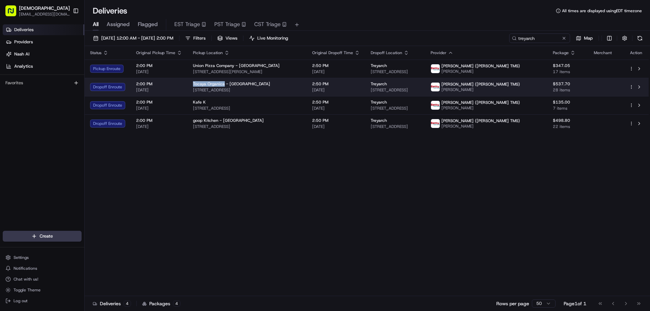
drag, startPoint x: 223, startPoint y: 83, endPoint x: 191, endPoint y: 83, distance: 31.5
click at [191, 83] on td "Tocaya Organica - [GEOGRAPHIC_DATA] [STREET_ADDRESS]" at bounding box center [247, 87] width 119 height 18
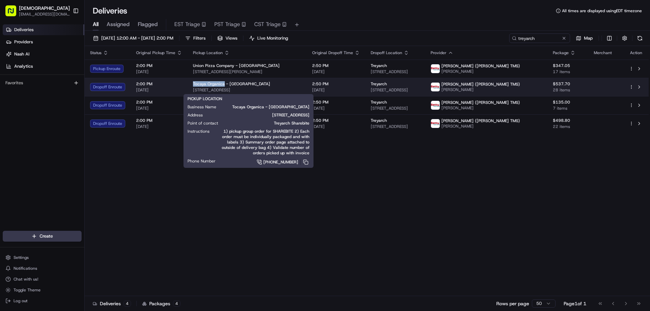
copy span "Tocaya Organica"
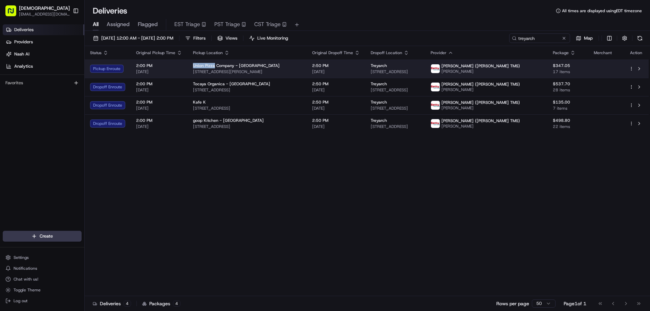
drag, startPoint x: 213, startPoint y: 64, endPoint x: 192, endPoint y: 65, distance: 21.7
click at [193, 65] on span "Union Pizza Company - [GEOGRAPHIC_DATA]" at bounding box center [236, 65] width 87 height 5
copy span "Union Pizza"
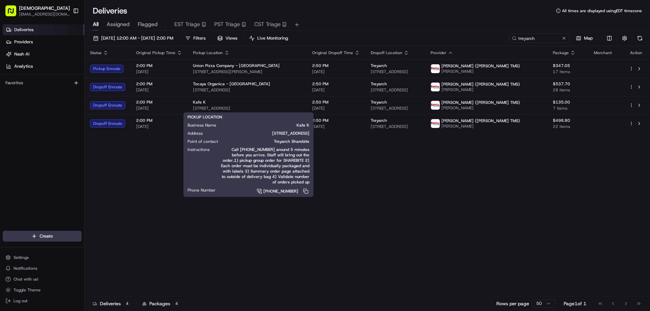
drag, startPoint x: 267, startPoint y: 235, endPoint x: 273, endPoint y: 167, distance: 68.7
click at [268, 234] on div "Status Original Pickup Time Pickup Location Original Dropoff Time Dropoff Locat…" at bounding box center [367, 171] width 564 height 250
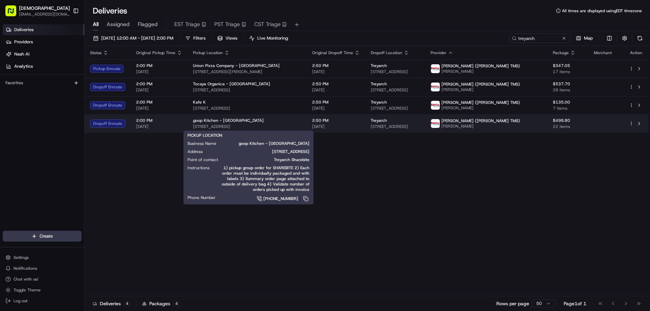
drag, startPoint x: 273, startPoint y: 129, endPoint x: 190, endPoint y: 124, distance: 83.2
click at [190, 124] on td "goop Kitchen - Venice 401 Lincoln Blvd, Venice, CA 90291, USA" at bounding box center [247, 124] width 119 height 18
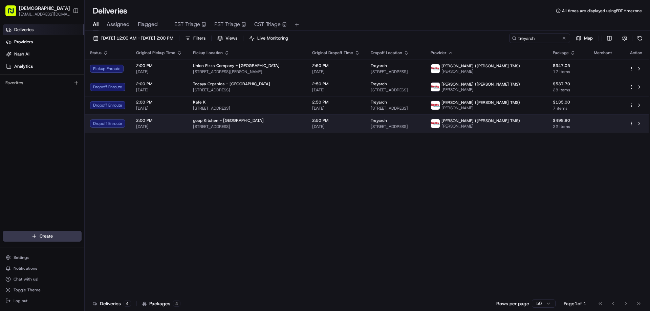
copy span "401 Lincoln Blvd, Venice, CA 90291, USA"
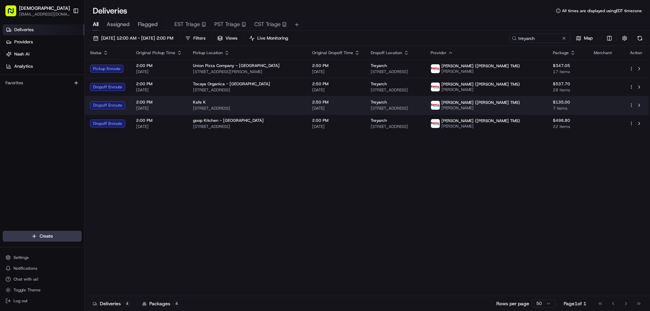
click at [271, 106] on span "2209 Main St, Santa Monica, CA 90405, USA" at bounding box center [247, 108] width 108 height 5
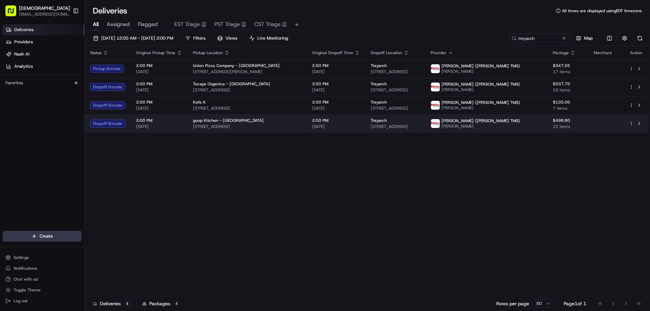
click at [265, 122] on div "goop Kitchen - Venice" at bounding box center [247, 120] width 108 height 5
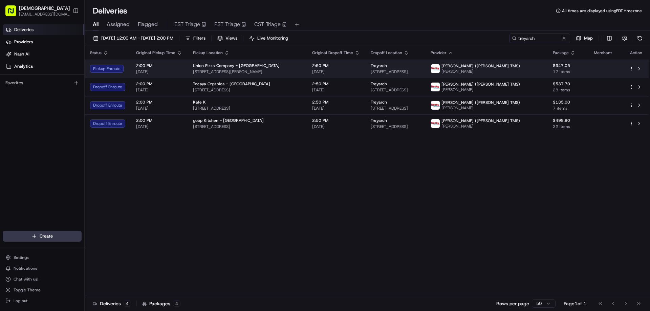
drag, startPoint x: 289, startPoint y: 70, endPoint x: 190, endPoint y: 70, distance: 98.6
click at [190, 70] on td "Union Pizza Company - Culver City 4349 Sepulveda Blvd, Culver City, CA 90230, U…" at bounding box center [247, 69] width 119 height 18
copy span "4349 Sepulveda Blvd, Culver City, CA 90230, USA"
click at [292, 68] on div "Union Pizza Company - Culver City 4349 Sepulveda Blvd, Culver City, CA 90230, U…" at bounding box center [247, 69] width 108 height 12
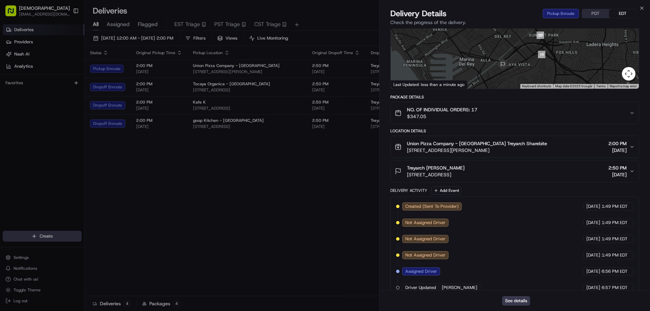
scroll to position [95, 0]
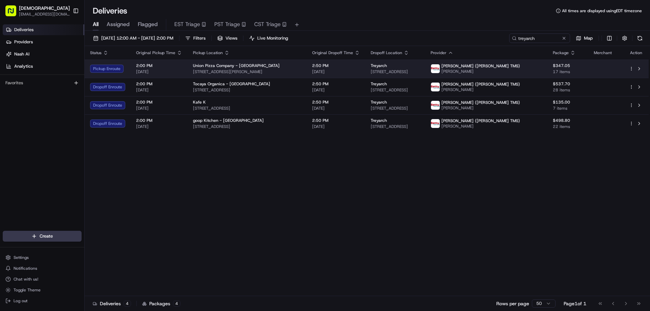
click at [277, 75] on td "Union Pizza Company - Culver City 4349 Sepulveda Blvd, Culver City, CA 90230, U…" at bounding box center [247, 69] width 119 height 18
drag, startPoint x: 233, startPoint y: 65, endPoint x: 191, endPoint y: 64, distance: 41.3
click at [191, 64] on td "Union Pizza Company - Culver City 4349 Sepulveda Blvd, Culver City, CA 90230, U…" at bounding box center [247, 69] width 119 height 18
copy span "Union Pizza Company"
click at [256, 71] on span "4349 Sepulveda Blvd, Culver City, CA 90230, USA" at bounding box center [247, 71] width 108 height 5
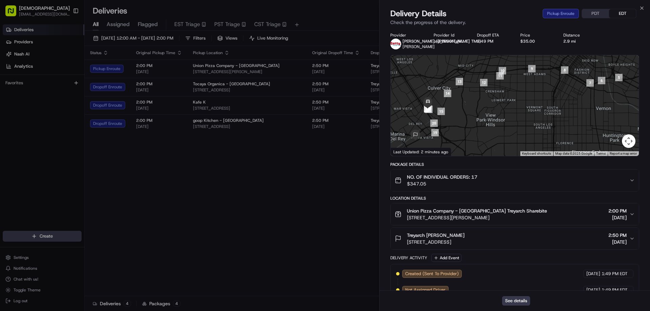
drag, startPoint x: 437, startPoint y: 122, endPoint x: 487, endPoint y: 125, distance: 49.9
click at [494, 127] on div at bounding box center [515, 105] width 248 height 101
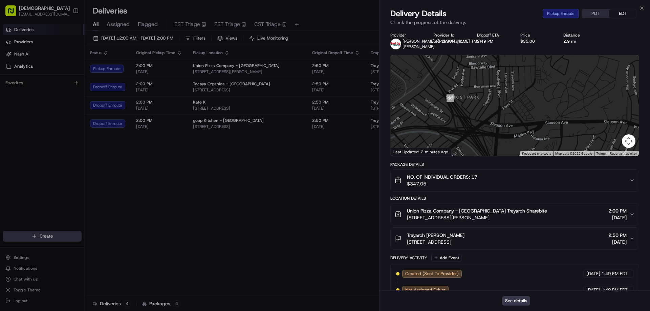
drag, startPoint x: 471, startPoint y: 89, endPoint x: 494, endPoint y: 131, distance: 47.9
click at [494, 134] on div at bounding box center [515, 105] width 248 height 101
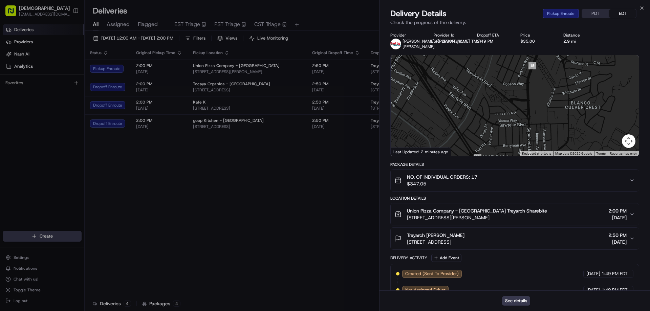
drag, startPoint x: 454, startPoint y: 104, endPoint x: 497, endPoint y: 141, distance: 57.2
click at [497, 141] on div at bounding box center [515, 105] width 248 height 101
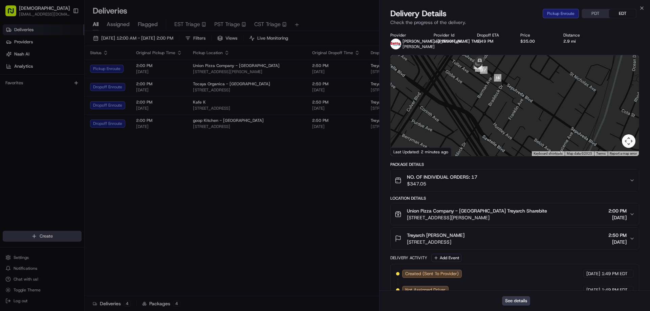
drag, startPoint x: 477, startPoint y: 119, endPoint x: 495, endPoint y: 144, distance: 30.8
click at [495, 151] on div at bounding box center [515, 105] width 248 height 101
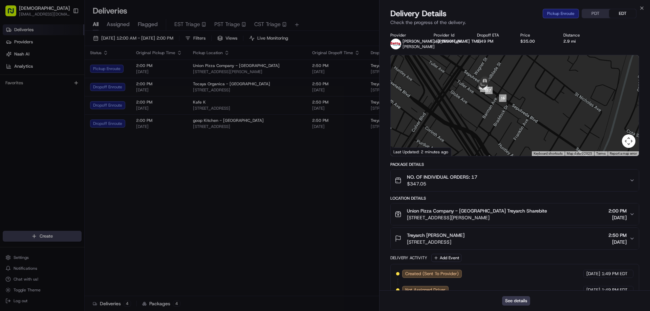
click at [491, 134] on div at bounding box center [515, 105] width 248 height 101
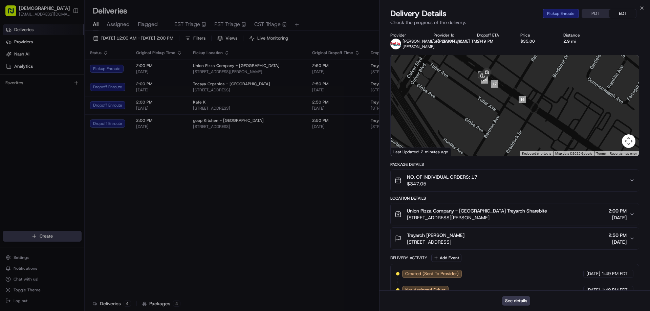
drag, startPoint x: 489, startPoint y: 91, endPoint x: 485, endPoint y: 124, distance: 32.7
click at [485, 124] on div at bounding box center [515, 105] width 248 height 101
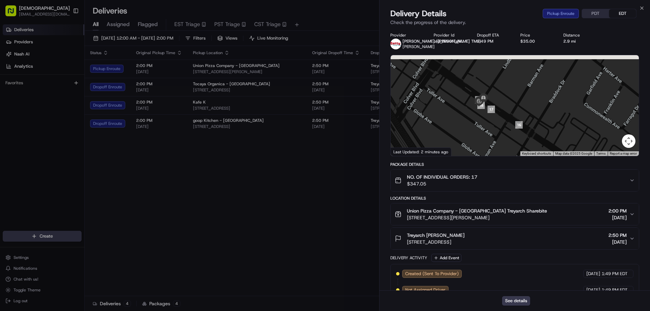
drag, startPoint x: 489, startPoint y: 117, endPoint x: 489, endPoint y: 120, distance: 3.8
click at [489, 120] on div at bounding box center [515, 105] width 248 height 101
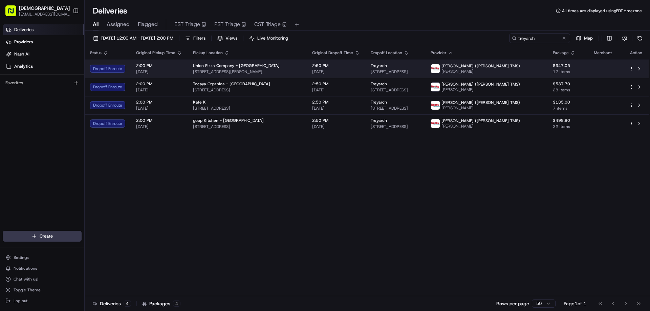
click at [275, 70] on span "4349 Sepulveda Blvd, Culver City, CA 90230, USA" at bounding box center [247, 71] width 108 height 5
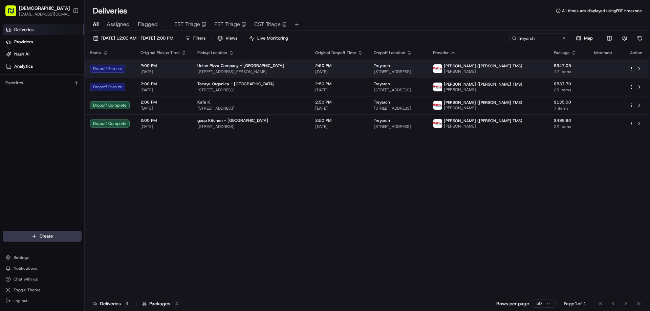
click at [309, 67] on td "Union Pizza Company - Culver City 4349 Sepulveda Blvd, Culver City, CA 90230, U…" at bounding box center [251, 69] width 118 height 18
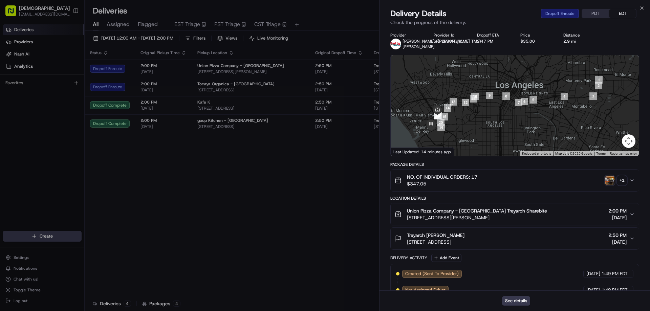
click at [611, 180] on img "button" at bounding box center [609, 180] width 9 height 9
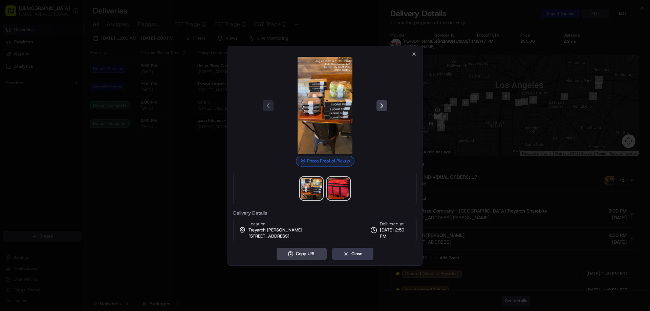
click at [341, 188] on img at bounding box center [339, 189] width 22 height 22
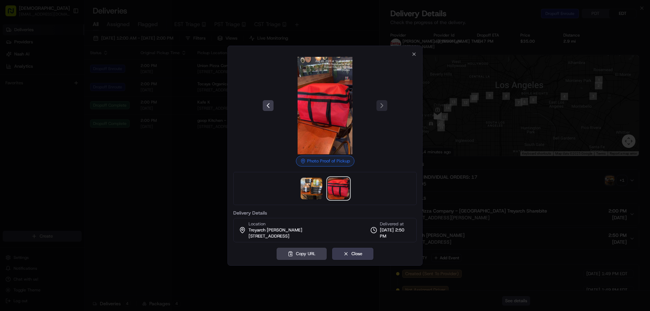
click at [179, 169] on div at bounding box center [325, 155] width 650 height 311
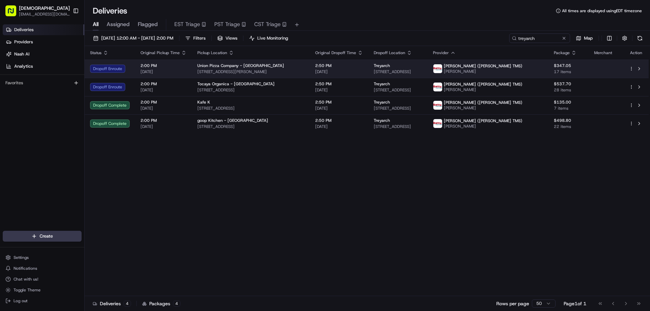
click at [239, 68] on div "Union Pizza Company - Culver City 4349 Sepulveda Blvd, Culver City, CA 90230, U…" at bounding box center [251, 69] width 107 height 12
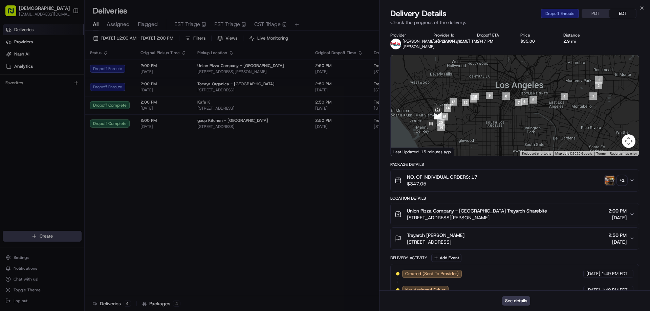
click at [610, 181] on img "button" at bounding box center [609, 180] width 9 height 9
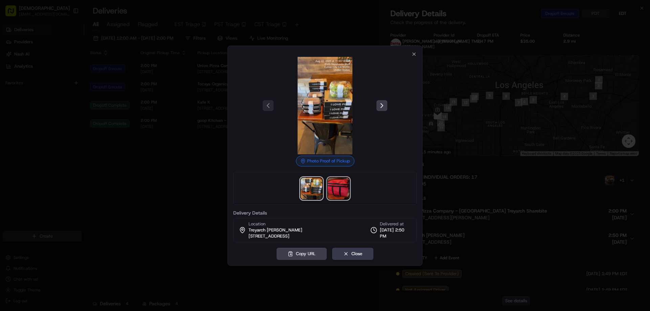
click at [342, 189] on img at bounding box center [339, 189] width 22 height 22
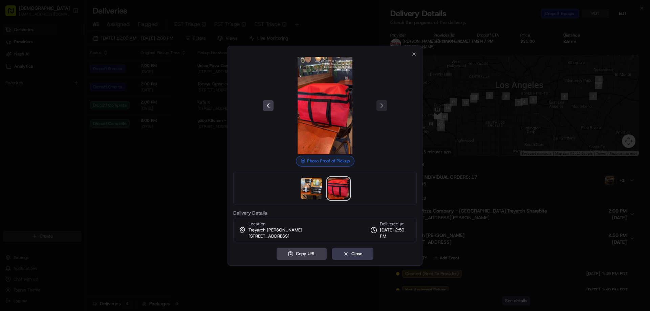
click at [199, 160] on div at bounding box center [325, 155] width 650 height 311
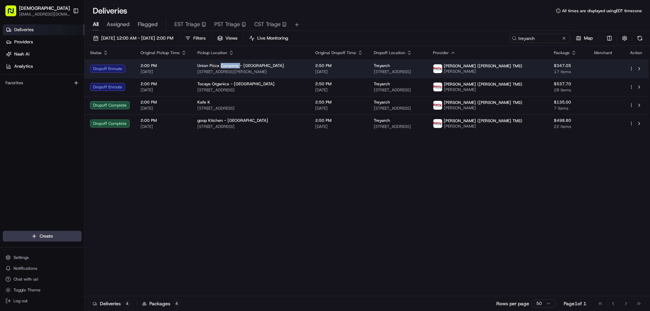
click at [226, 66] on span "Union Pizza Company - Culver City" at bounding box center [241, 65] width 87 height 5
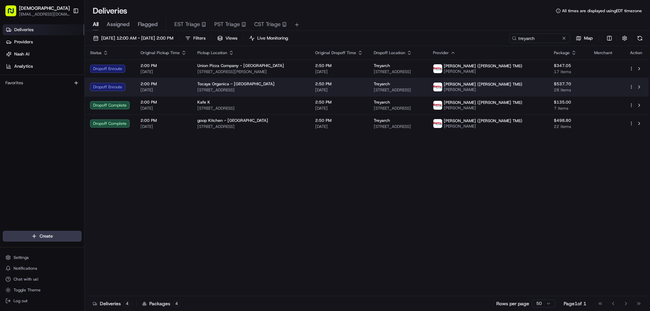
click at [228, 80] on td "Tocaya Organica - Playa Vista 12150 Millennium Dr, Los Angeles, CA 90094, USA" at bounding box center [251, 87] width 118 height 18
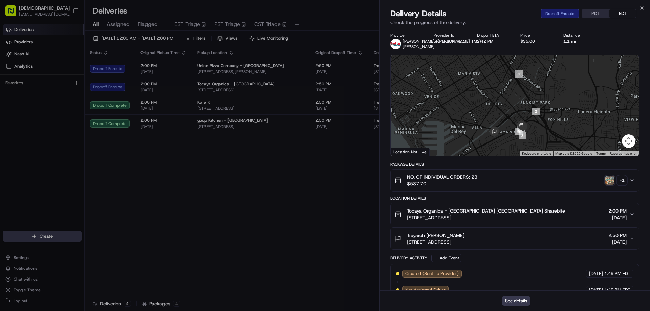
click at [609, 181] on img "button" at bounding box center [609, 180] width 9 height 9
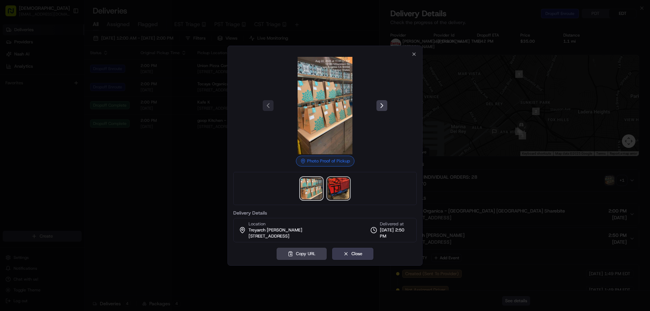
click at [341, 188] on img at bounding box center [339, 189] width 22 height 22
drag, startPoint x: 163, startPoint y: 187, endPoint x: 204, endPoint y: 136, distance: 65.6
click at [165, 185] on div at bounding box center [325, 155] width 650 height 311
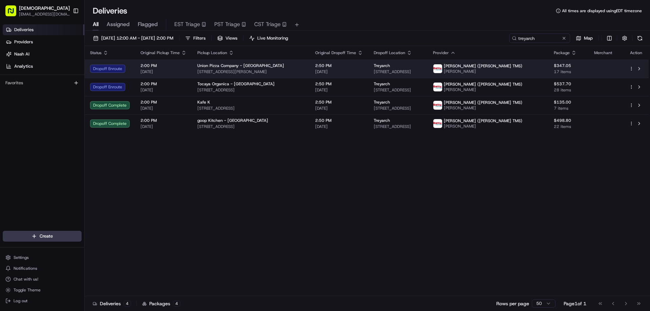
click at [233, 68] on span "Union Pizza Company - Culver City" at bounding box center [241, 65] width 87 height 5
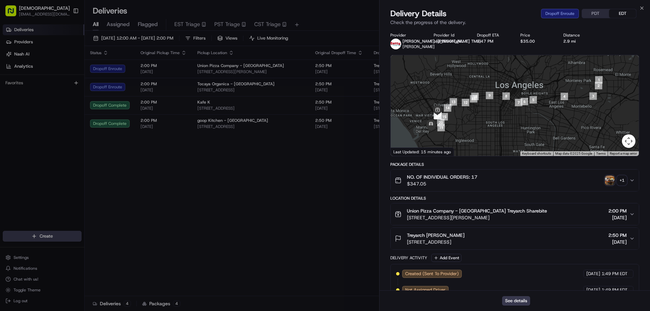
click at [609, 181] on img "button" at bounding box center [609, 180] width 9 height 9
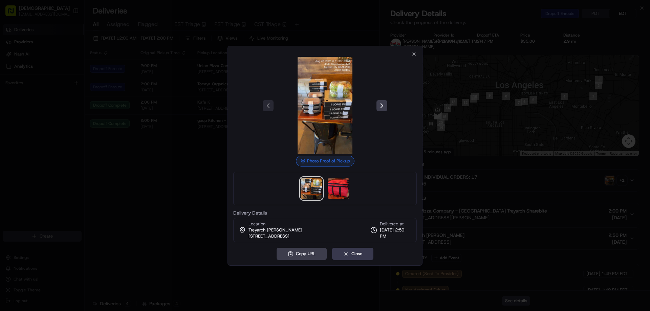
click at [506, 197] on div at bounding box center [325, 155] width 650 height 311
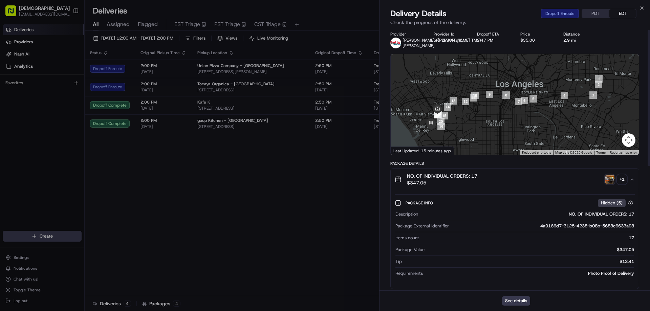
scroll to position [0, 0]
click at [586, 17] on button "PDT" at bounding box center [595, 13] width 27 height 9
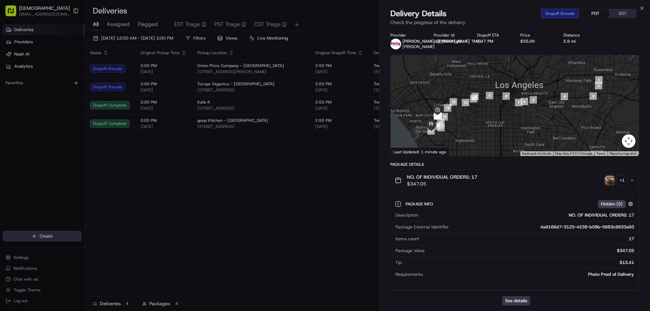
click at [609, 178] on img "button" at bounding box center [609, 180] width 9 height 9
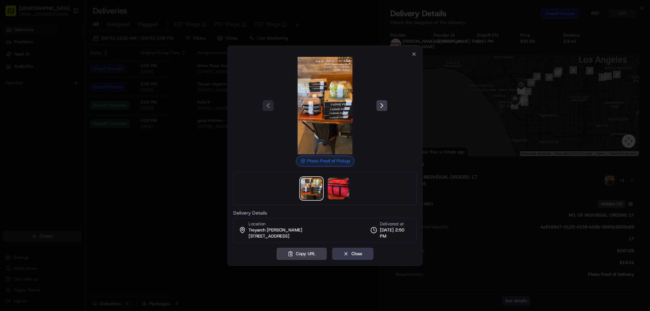
click at [491, 166] on div at bounding box center [325, 155] width 650 height 311
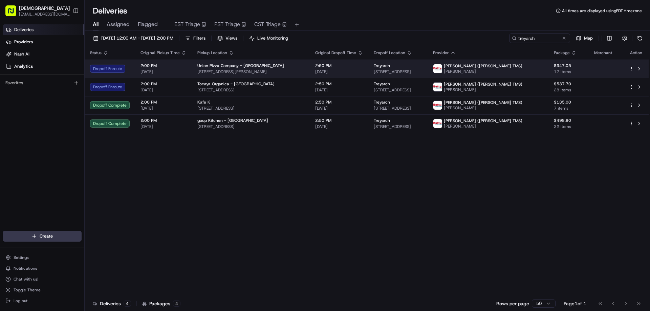
click at [277, 70] on span "4349 Sepulveda Blvd, Culver City, CA 90230, USA" at bounding box center [251, 71] width 107 height 5
click at [276, 67] on div "Union Pizza Company - Culver City" at bounding box center [251, 65] width 107 height 5
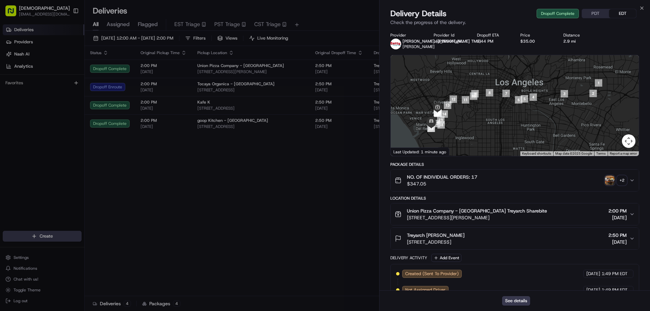
click at [625, 180] on div "+ 2" at bounding box center [622, 180] width 9 height 9
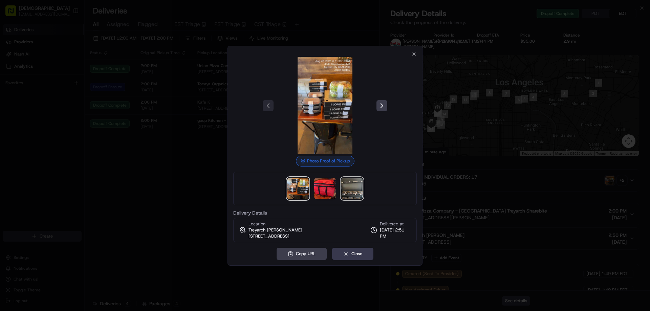
click at [355, 191] on img at bounding box center [352, 189] width 22 height 22
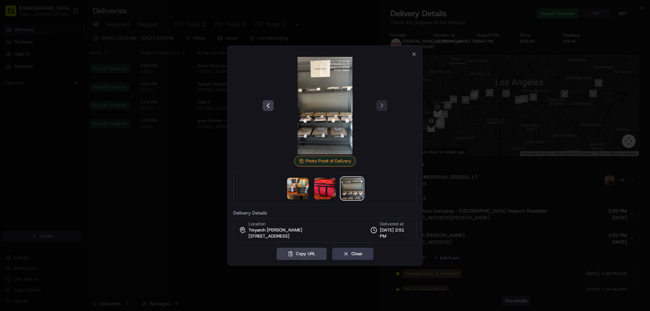
click at [203, 194] on div at bounding box center [325, 155] width 650 height 311
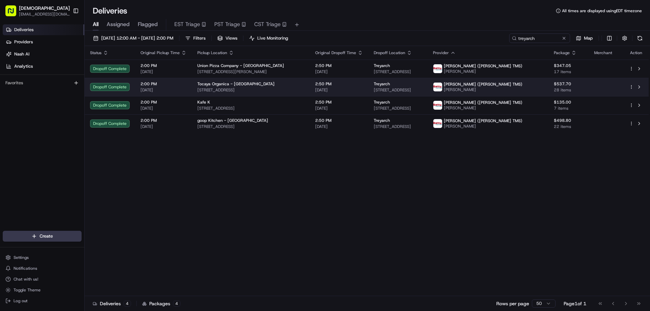
click at [237, 89] on span "12150 Millennium Dr, Los Angeles, CA 90094, USA" at bounding box center [251, 89] width 107 height 5
click at [262, 94] on td "Tocaya Organica - Playa Vista 12150 Millennium Dr, Los Angeles, CA 90094, USA" at bounding box center [251, 87] width 118 height 18
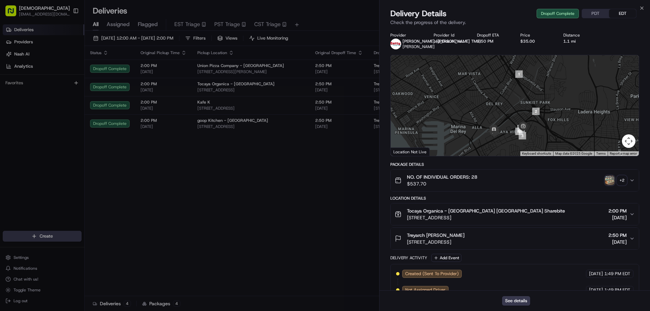
click at [620, 180] on div "+ 2" at bounding box center [622, 180] width 9 height 9
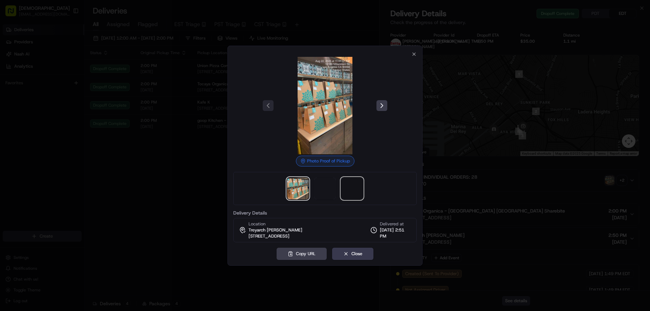
click at [349, 191] on span at bounding box center [352, 189] width 22 height 22
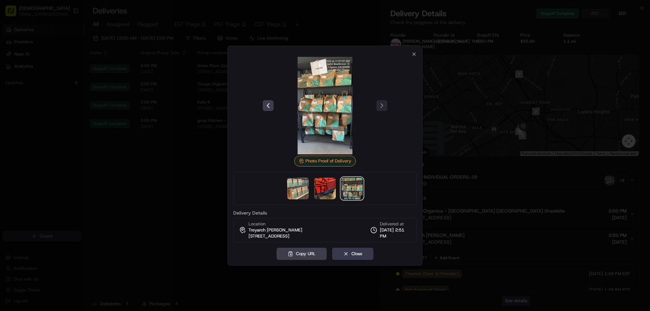
click at [463, 164] on div at bounding box center [325, 155] width 650 height 311
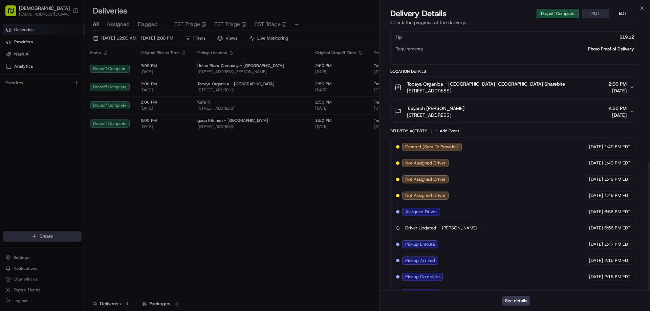
scroll to position [275, 0]
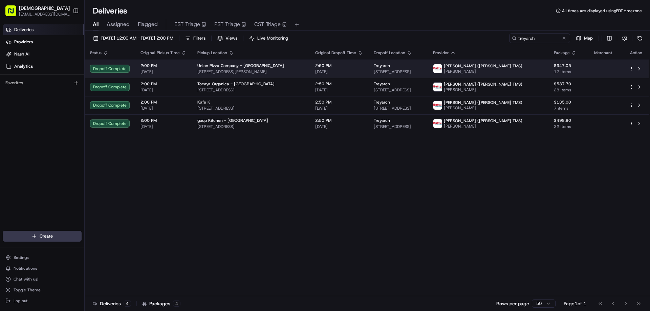
click at [250, 71] on span "4349 Sepulveda Blvd, Culver City, CA 90230, USA" at bounding box center [251, 71] width 107 height 5
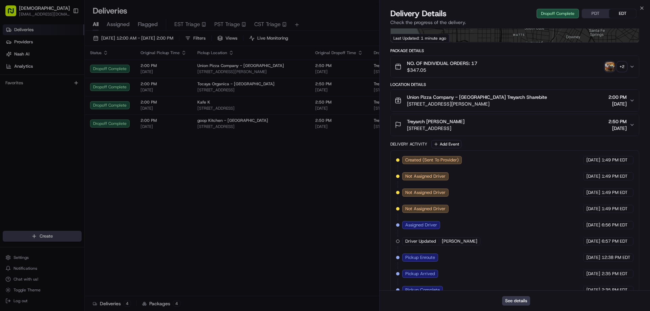
scroll to position [176, 0]
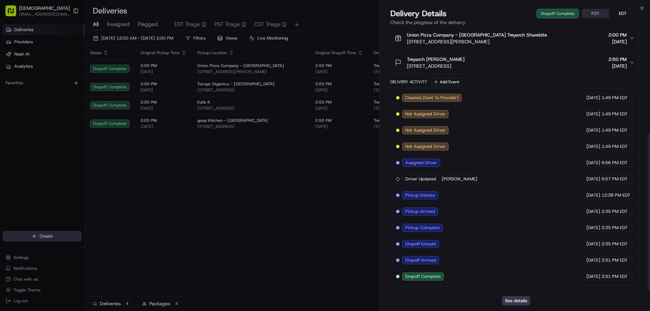
drag, startPoint x: 297, startPoint y: 216, endPoint x: 269, endPoint y: 128, distance: 93.2
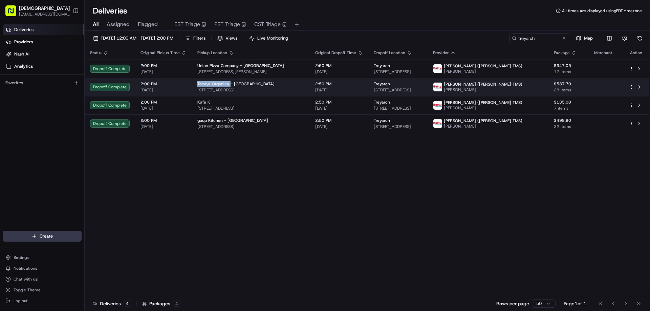
drag, startPoint x: 228, startPoint y: 82, endPoint x: 194, endPoint y: 84, distance: 33.6
click at [194, 84] on td "Tocaya Organica - Playa Vista 12150 Millennium Dr, Los Angeles, CA 90094, USA" at bounding box center [251, 87] width 118 height 18
copy span "Tocaya Organica"
click at [291, 90] on span "12150 Millennium Dr, Los Angeles, CA 90094, USA" at bounding box center [251, 89] width 107 height 5
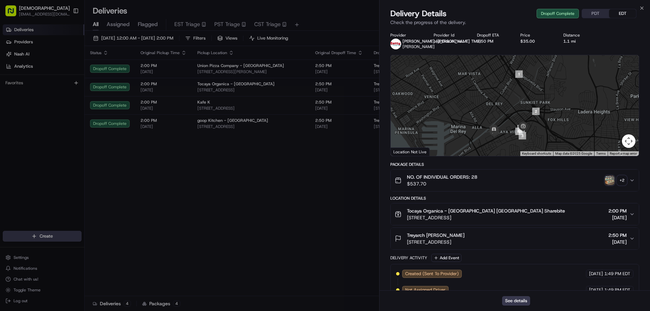
click at [590, 16] on button "PDT" at bounding box center [595, 13] width 27 height 9
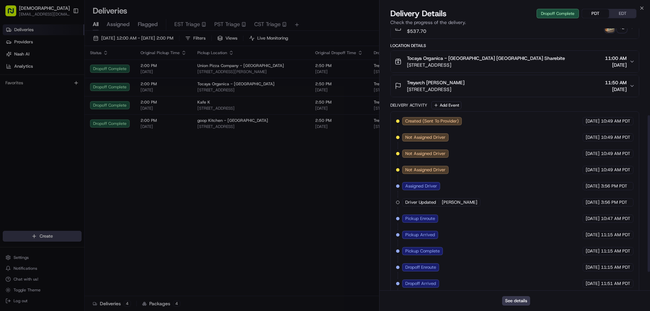
scroll to position [142, 0]
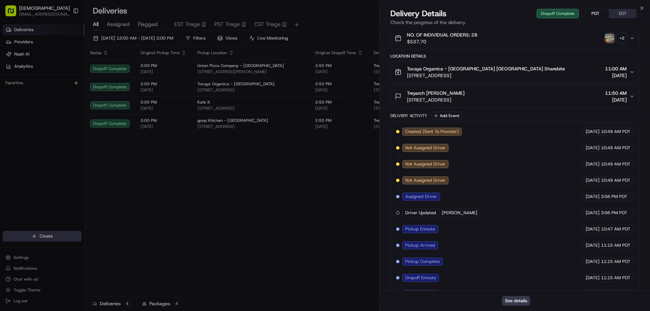
click at [620, 37] on div "+ 2" at bounding box center [622, 38] width 9 height 9
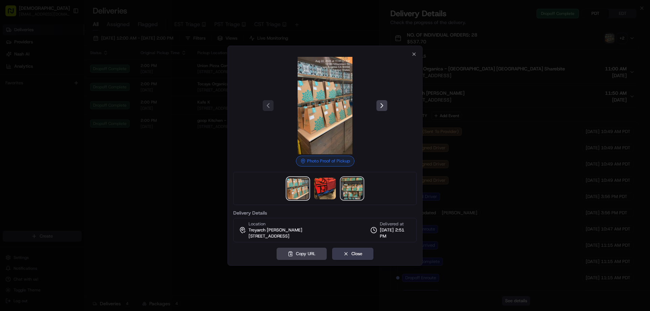
drag, startPoint x: 357, startPoint y: 185, endPoint x: 360, endPoint y: 182, distance: 4.1
click at [357, 185] on img at bounding box center [352, 189] width 22 height 22
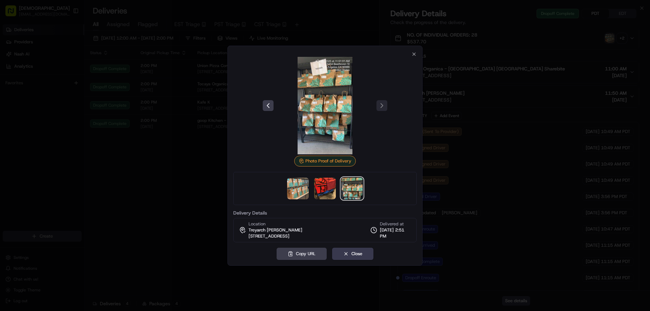
drag, startPoint x: 194, startPoint y: 163, endPoint x: 200, endPoint y: 154, distance: 10.5
click at [194, 163] on div at bounding box center [325, 155] width 650 height 311
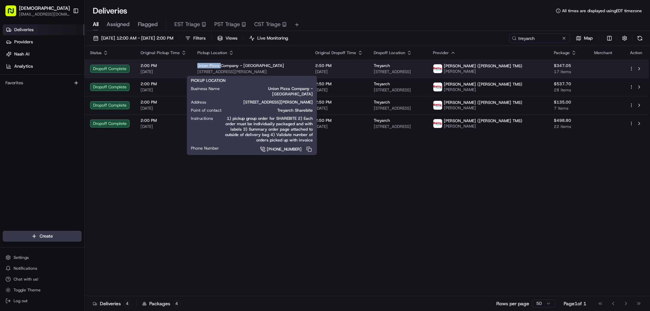
drag, startPoint x: 218, startPoint y: 64, endPoint x: 194, endPoint y: 64, distance: 23.7
click at [194, 64] on td "Union Pizza Company - Culver City 4349 Sepulveda Blvd, Culver City, CA 90230, U…" at bounding box center [251, 69] width 118 height 18
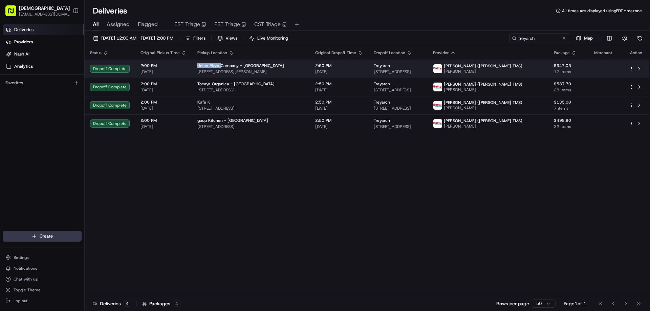
copy span "Union Pizza"
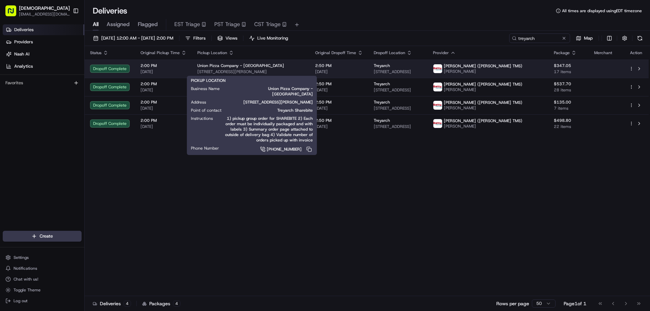
click at [275, 65] on div "Union Pizza Company - Culver City" at bounding box center [251, 65] width 107 height 5
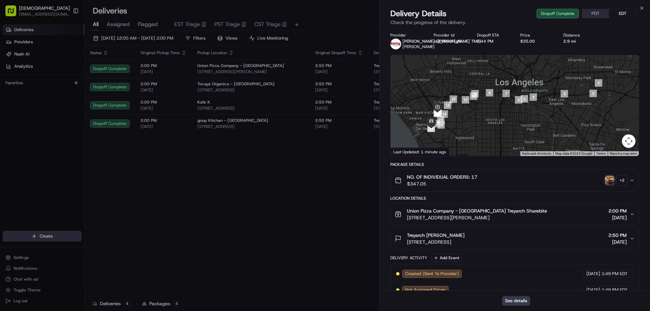
click at [597, 12] on button "PDT" at bounding box center [595, 13] width 27 height 9
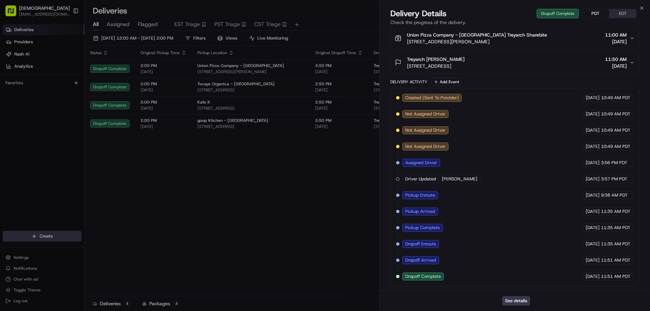
drag, startPoint x: 218, startPoint y: 188, endPoint x: 235, endPoint y: 141, distance: 50.5
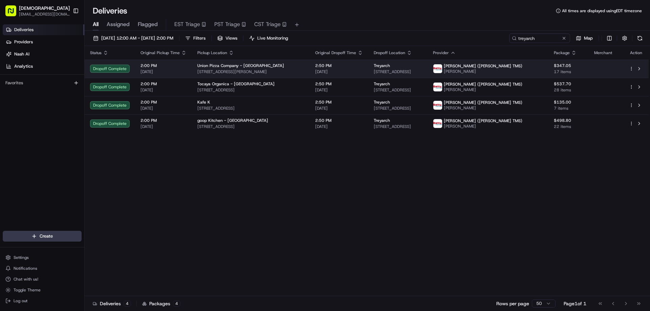
click at [268, 70] on span "4349 Sepulveda Blvd, Culver City, CA 90230, USA" at bounding box center [251, 71] width 107 height 5
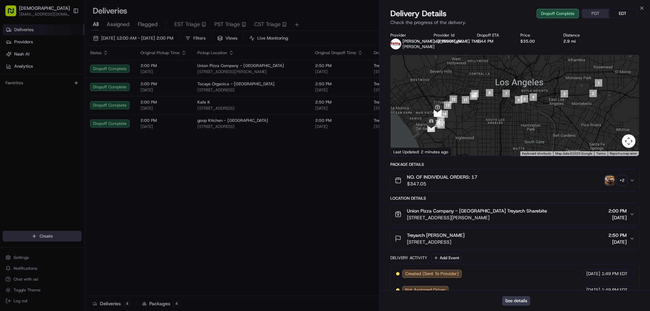
click at [625, 177] on div "+ 2" at bounding box center [622, 180] width 9 height 9
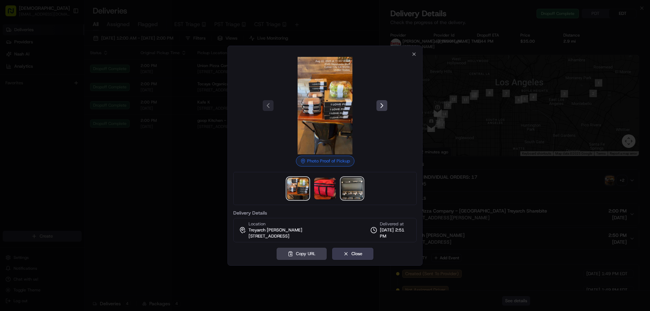
click at [353, 193] on img at bounding box center [352, 189] width 22 height 22
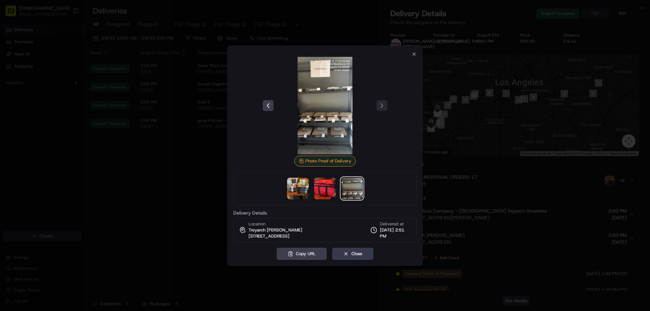
click at [177, 205] on div at bounding box center [325, 155] width 650 height 311
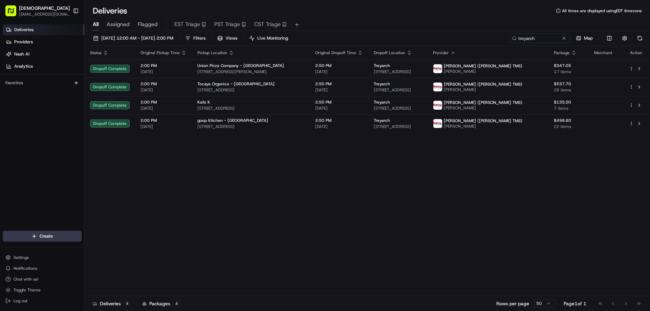
click at [544, 249] on div "Status Original Pickup Time Pickup Location Original Dropoff Time Dropoff Locat…" at bounding box center [367, 171] width 564 height 250
click at [468, 163] on div "Status Original Pickup Time Pickup Location Original Dropoff Time Dropoff Locat…" at bounding box center [367, 171] width 564 height 250
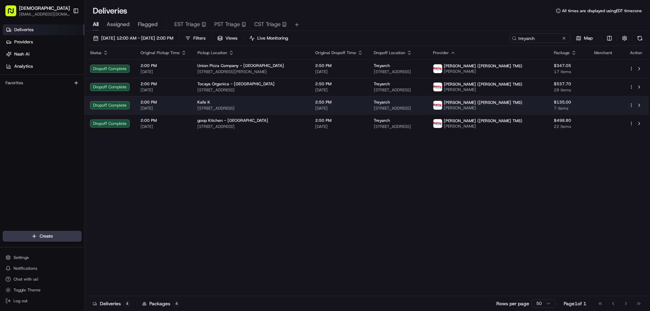
drag, startPoint x: 460, startPoint y: 182, endPoint x: 520, endPoint y: 109, distance: 94.3
click at [461, 178] on div "Status Original Pickup Time Pickup Location Original Dropoff Time Dropoff Locat…" at bounding box center [367, 171] width 564 height 250
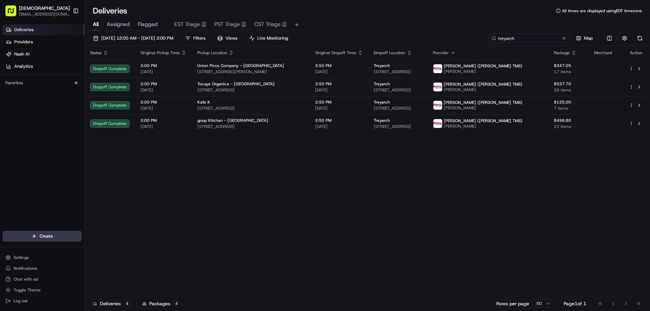
click at [538, 36] on input "treyarch" at bounding box center [529, 38] width 81 height 9
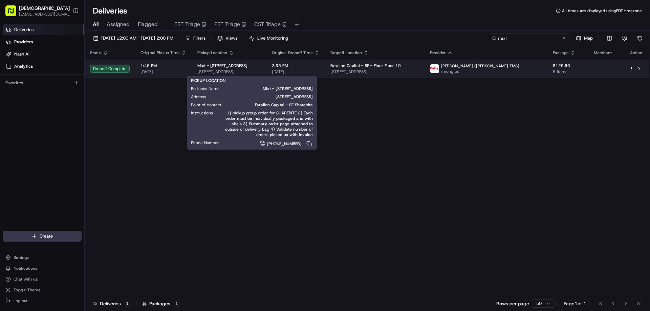
type input "mixt"
click at [261, 71] on span "120 Sansome St, San Francisco, CA 94104, USA" at bounding box center [230, 71] width 64 height 5
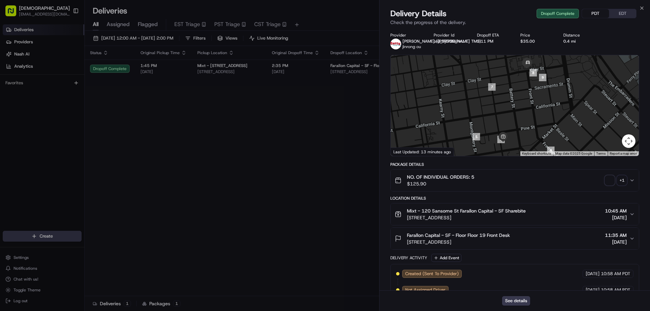
click at [594, 12] on button "PDT" at bounding box center [595, 13] width 27 height 9
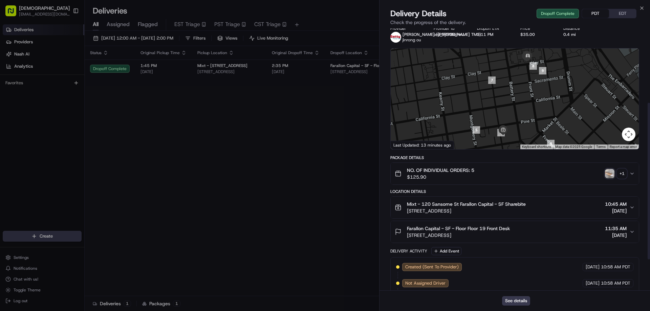
scroll to position [176, 0]
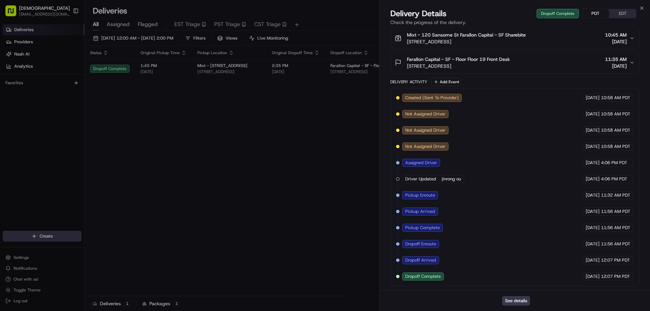
click at [622, 18] on div "PDT EDT" at bounding box center [609, 13] width 55 height 9
click at [622, 13] on button "EDT" at bounding box center [622, 13] width 27 height 9
click at [596, 12] on button "PDT" at bounding box center [595, 13] width 27 height 9
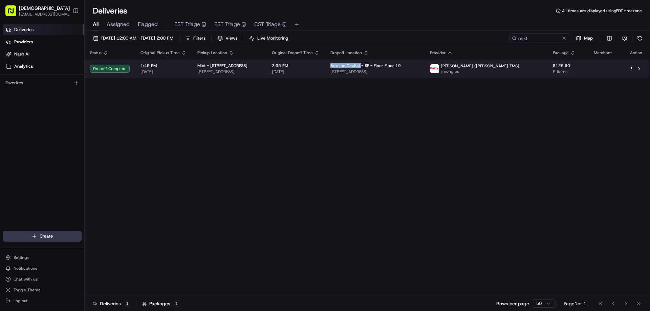
drag, startPoint x: 407, startPoint y: 64, endPoint x: 375, endPoint y: 65, distance: 31.2
click at [375, 65] on td "Farallon Capital - SF - Floor Floor 19 300 Clay St, San Francisco, CA 94111, USA" at bounding box center [375, 69] width 100 height 18
copy span "Farallon Capital"
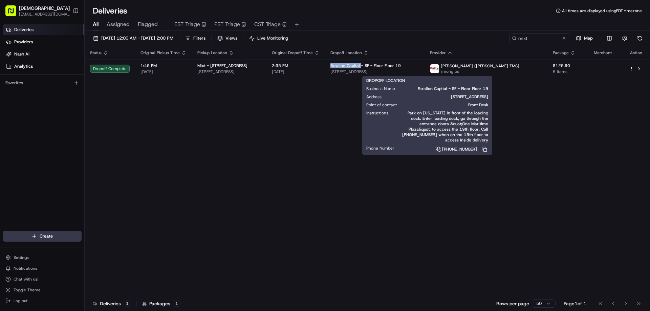
click at [405, 152] on div "DROPOFF LOCATION Business Name Farallon Capital - SF - Floor Floor 19 Address 3…" at bounding box center [427, 115] width 130 height 79
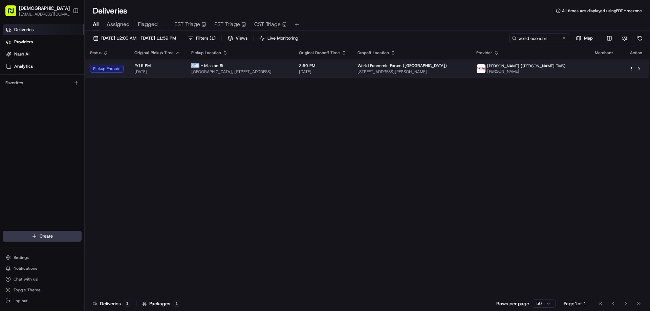
drag, startPoint x: 199, startPoint y: 65, endPoint x: 190, endPoint y: 65, distance: 9.1
click at [190, 65] on td "Split - Mission St JPMorgan Chase Building, 560 Mission St, San Francisco, CA 9…" at bounding box center [240, 69] width 108 height 18
copy span "Split"
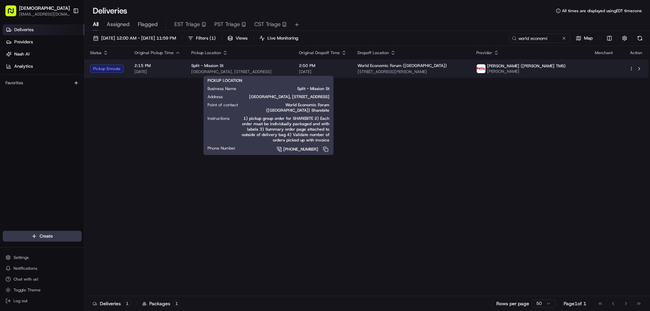
click at [237, 66] on div "Split - Mission St" at bounding box center [239, 65] width 97 height 5
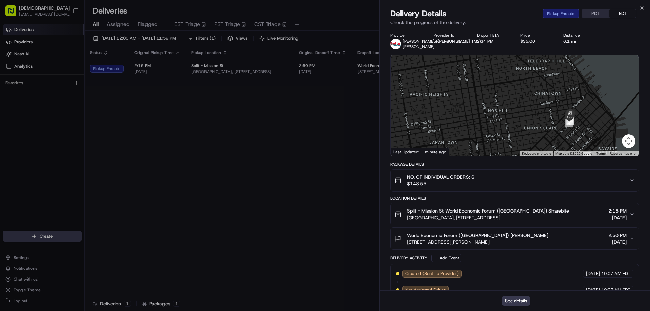
drag, startPoint x: 587, startPoint y: 123, endPoint x: 489, endPoint y: 120, distance: 98.6
click at [459, 121] on div at bounding box center [515, 105] width 248 height 101
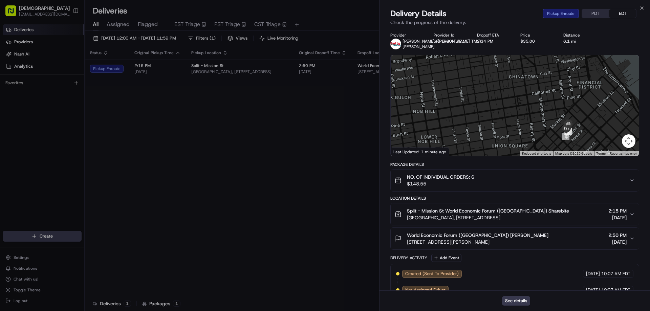
click at [516, 108] on div at bounding box center [515, 105] width 248 height 101
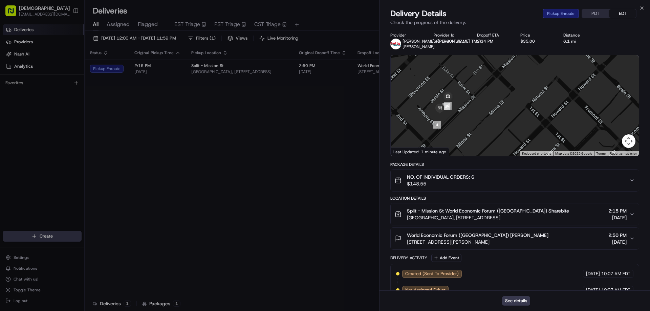
drag, startPoint x: 491, startPoint y: 114, endPoint x: 515, endPoint y: 122, distance: 24.7
click at [514, 122] on div at bounding box center [515, 105] width 248 height 101
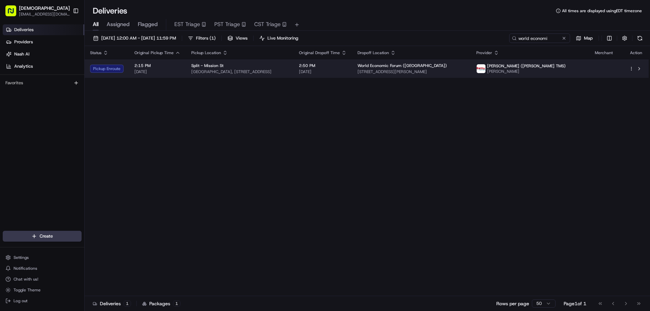
click at [280, 66] on div "Split - Mission St" at bounding box center [239, 65] width 97 height 5
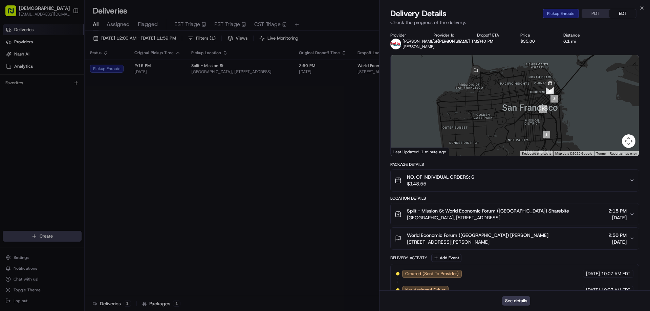
drag, startPoint x: 522, startPoint y: 92, endPoint x: 487, endPoint y: 118, distance: 43.9
click at [487, 118] on div at bounding box center [515, 105] width 248 height 101
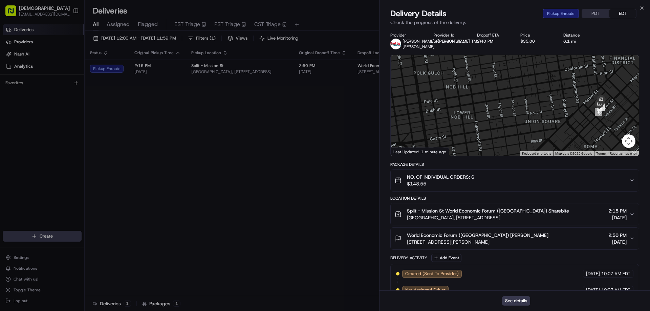
drag, startPoint x: 551, startPoint y: 124, endPoint x: 501, endPoint y: 127, distance: 49.9
click at [501, 126] on div at bounding box center [515, 105] width 248 height 101
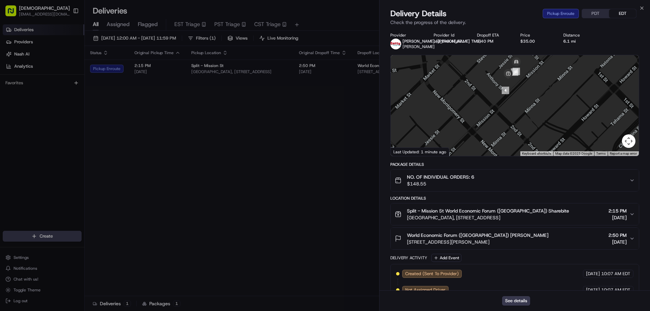
click at [520, 125] on div at bounding box center [515, 105] width 248 height 101
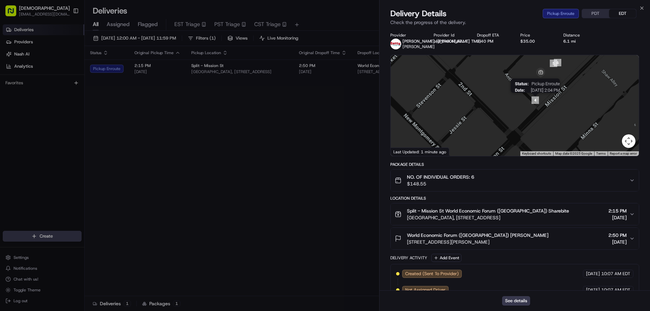
drag, startPoint x: 507, startPoint y: 129, endPoint x: 533, endPoint y: 106, distance: 34.5
click at [533, 107] on div "Status : Pickup Enroute Date : 08/22/2025 2:04 PM" at bounding box center [515, 105] width 248 height 101
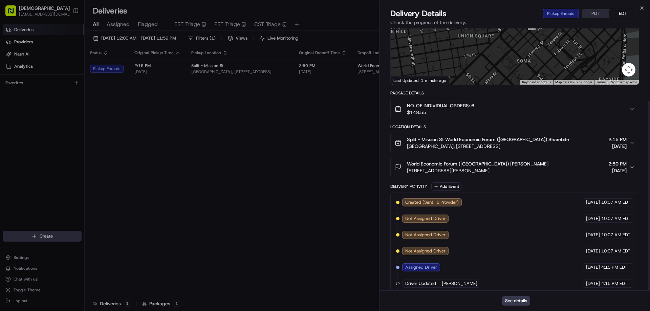
scroll to position [100, 0]
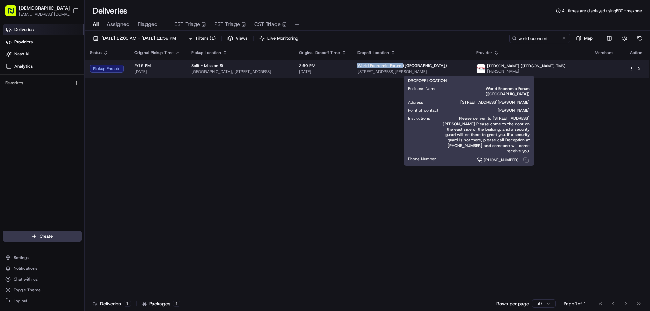
drag, startPoint x: 460, startPoint y: 64, endPoint x: 415, endPoint y: 64, distance: 44.7
click at [415, 64] on span "World Economic Forum (USA)" at bounding box center [402, 65] width 89 height 5
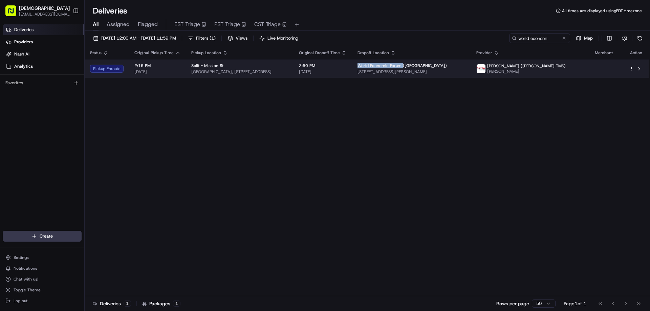
copy span "World Economic Forum"
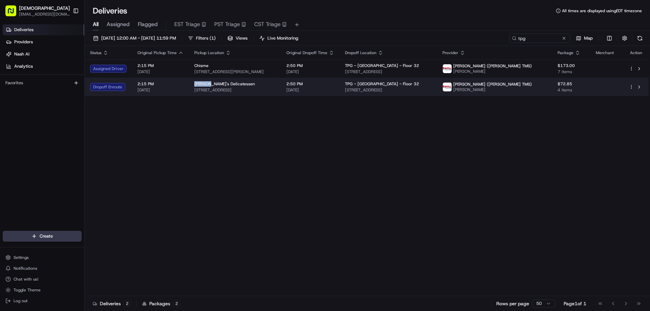
drag, startPoint x: 206, startPoint y: 83, endPoint x: 191, endPoint y: 83, distance: 14.6
click at [191, 83] on td "[PERSON_NAME]'s Delicatessen [STREET_ADDRESS]" at bounding box center [235, 87] width 92 height 18
copy span "[PERSON_NAME]'s"
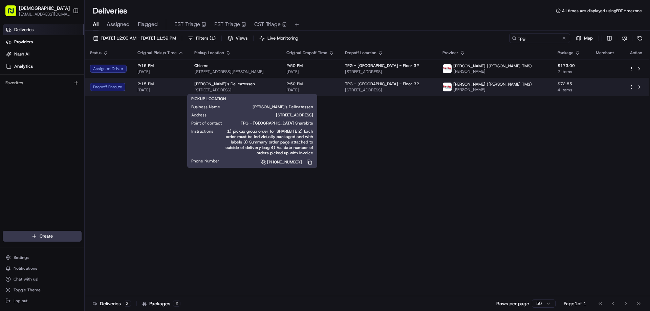
click at [276, 87] on span "[STREET_ADDRESS]" at bounding box center [234, 89] width 81 height 5
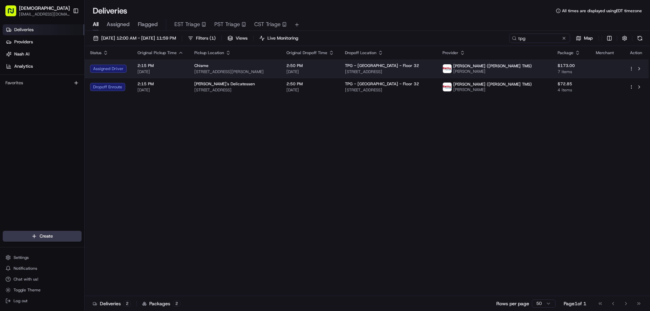
click at [261, 70] on span "[STREET_ADDRESS][PERSON_NAME]" at bounding box center [234, 71] width 81 height 5
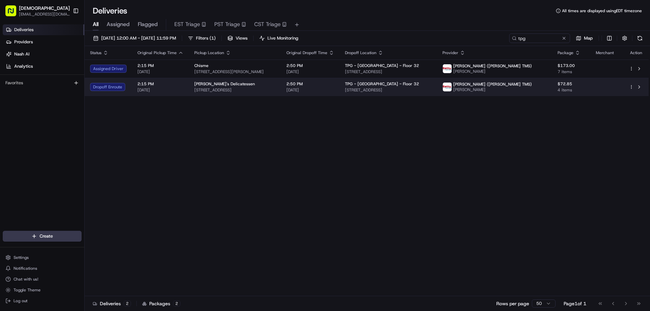
click at [404, 85] on span "TPG - [GEOGRAPHIC_DATA] - Floor 32" at bounding box center [382, 83] width 74 height 5
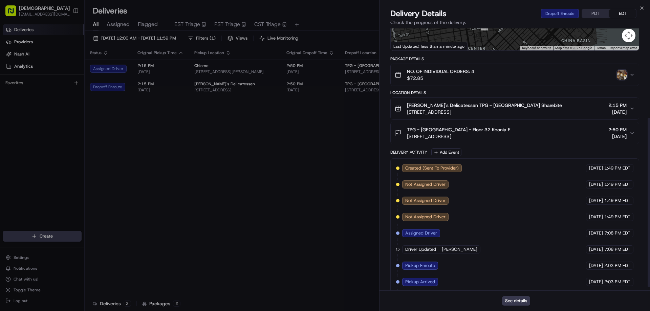
scroll to position [144, 0]
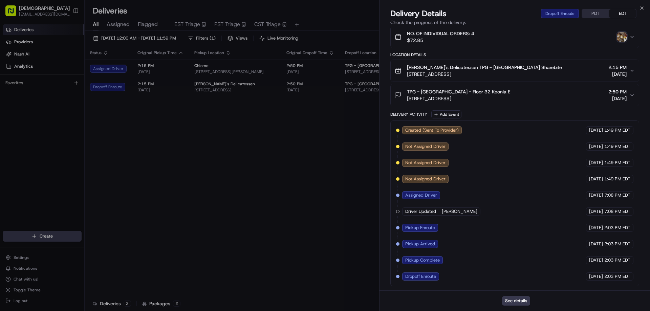
drag, startPoint x: 320, startPoint y: 186, endPoint x: 495, endPoint y: 185, distance: 174.8
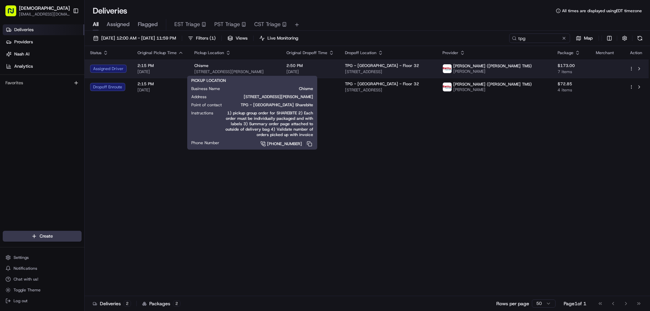
click at [276, 71] on div "Chisme [STREET_ADDRESS][PERSON_NAME]" at bounding box center [234, 69] width 81 height 12
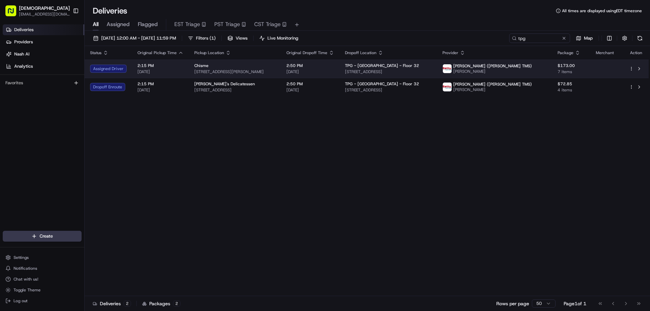
copy div "[STREET_ADDRESS][PERSON_NAME]"
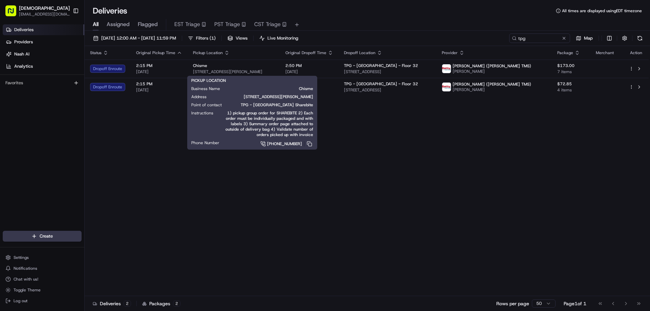
click at [439, 146] on div "Status Original Pickup Time Pickup Location Original Dropoff Time Dropoff Locat…" at bounding box center [367, 171] width 564 height 250
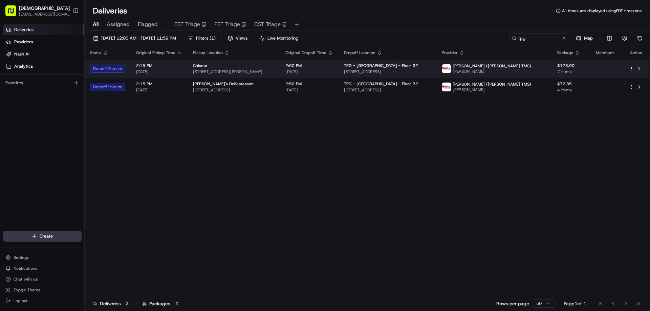
click at [275, 70] on span "882 Sutter St, San Francisco, CA 94109, USA" at bounding box center [234, 71] width 82 height 5
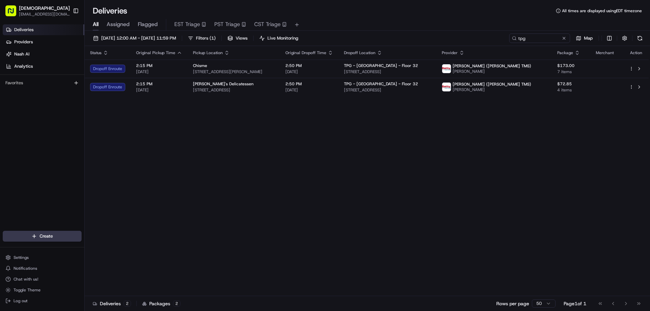
drag, startPoint x: 329, startPoint y: 189, endPoint x: 647, endPoint y: 188, distance: 317.8
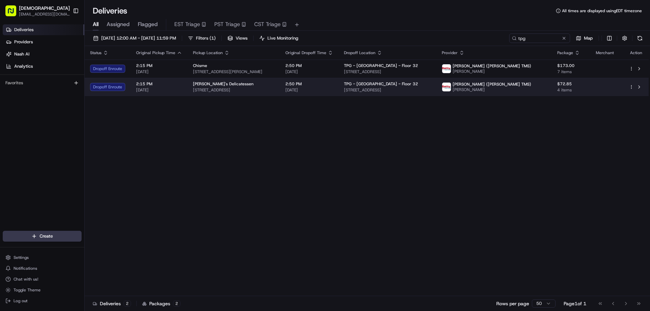
click at [275, 85] on div "Morty's Delicatessen" at bounding box center [234, 83] width 82 height 5
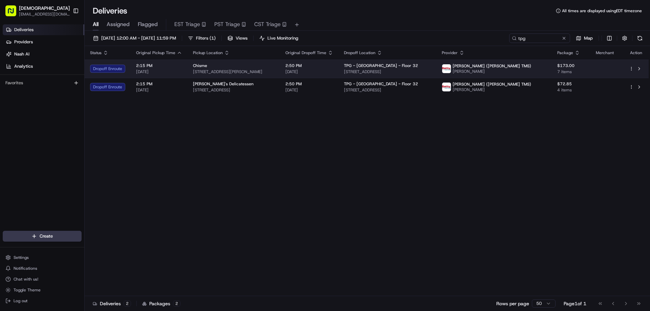
click at [275, 72] on span "882 Sutter St, San Francisco, CA 94109, USA" at bounding box center [234, 71] width 82 height 5
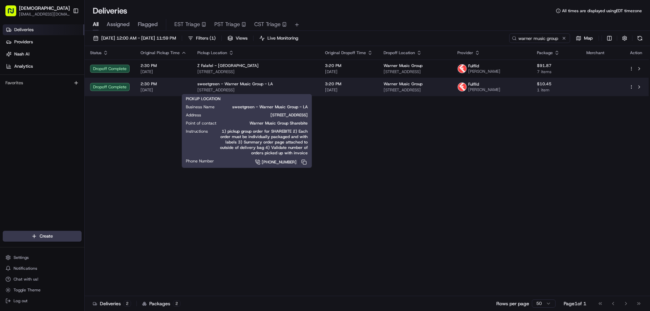
click at [285, 87] on div "sweetgreen - Warner Music Group - LA" at bounding box center [256, 83] width 117 height 5
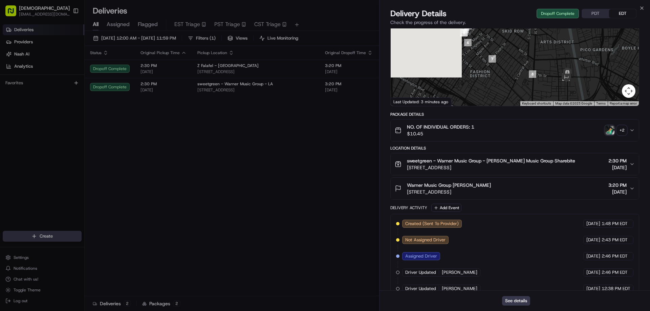
scroll to position [165, 0]
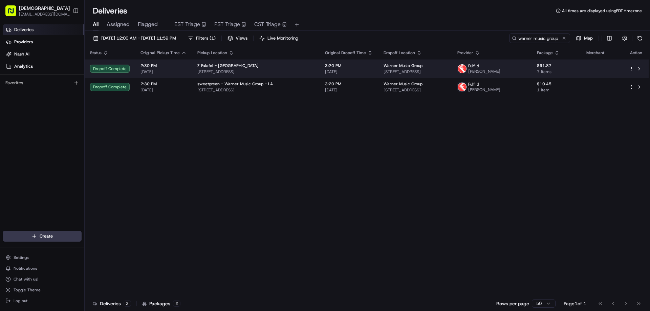
click at [219, 65] on span "Z Falafel - S Hill St" at bounding box center [228, 65] width 61 height 5
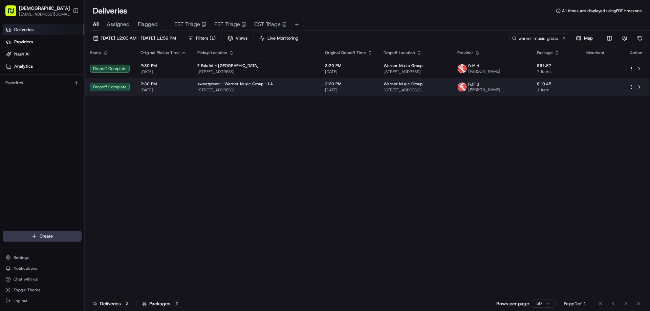
click at [264, 86] on span "sweetgreen - Warner Music Group - LA" at bounding box center [236, 83] width 76 height 5
click at [285, 90] on span "410 W 8th St, Los Angeles, CA 90014, USA" at bounding box center [256, 89] width 117 height 5
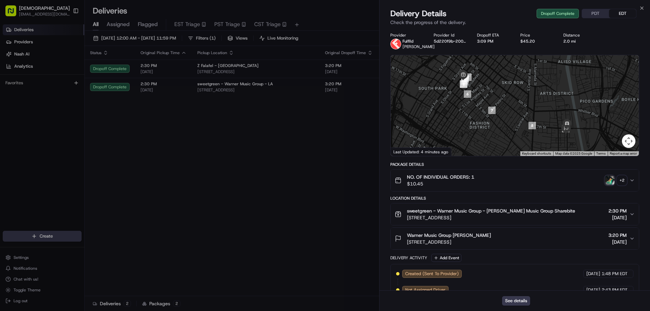
click at [623, 185] on div "+ 2" at bounding box center [622, 180] width 9 height 9
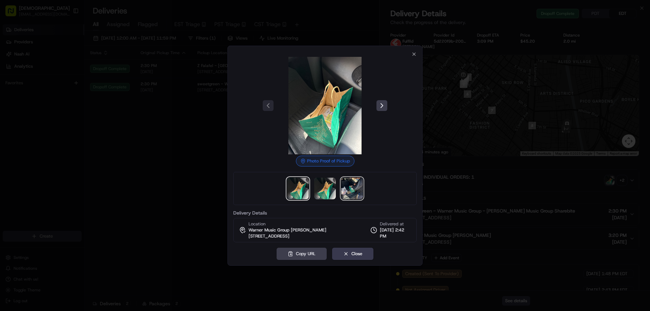
click at [355, 190] on img at bounding box center [352, 189] width 22 height 22
click at [174, 162] on div at bounding box center [325, 155] width 650 height 311
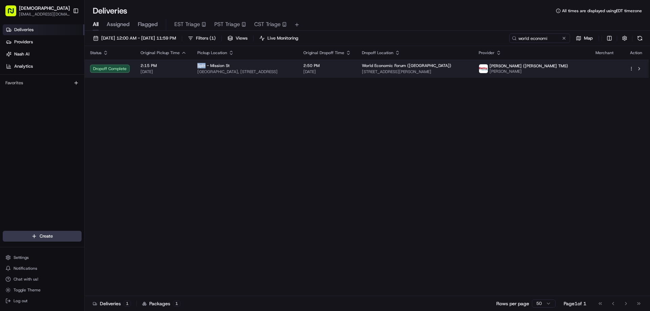
drag, startPoint x: 205, startPoint y: 63, endPoint x: 194, endPoint y: 63, distance: 10.9
click at [194, 63] on td "Split - Mission [GEOGRAPHIC_DATA], [STREET_ADDRESS]" at bounding box center [245, 69] width 106 height 18
copy span "Split"
click at [293, 74] on span "[GEOGRAPHIC_DATA], [STREET_ADDRESS]" at bounding box center [245, 71] width 95 height 5
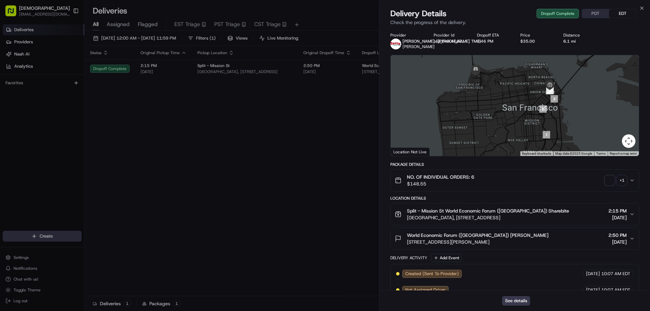
click at [590, 14] on button "PDT" at bounding box center [595, 13] width 27 height 9
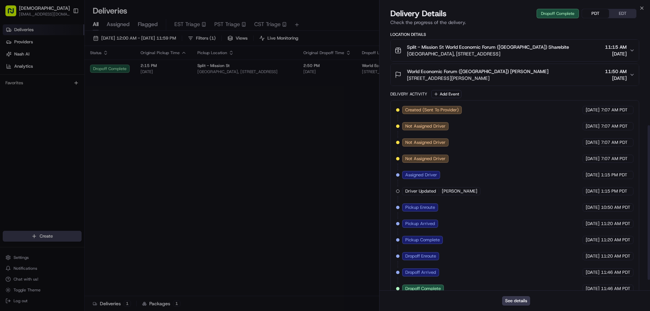
scroll to position [148, 0]
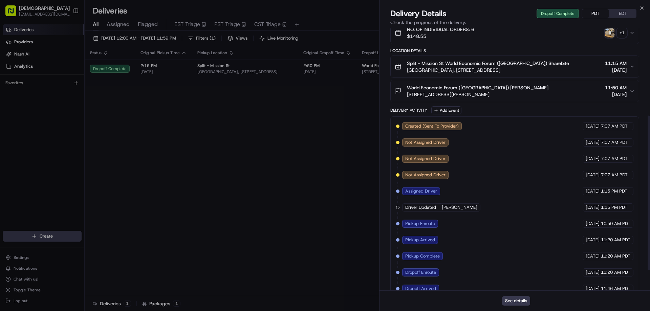
click at [620, 38] on div "+ 1" at bounding box center [622, 32] width 9 height 9
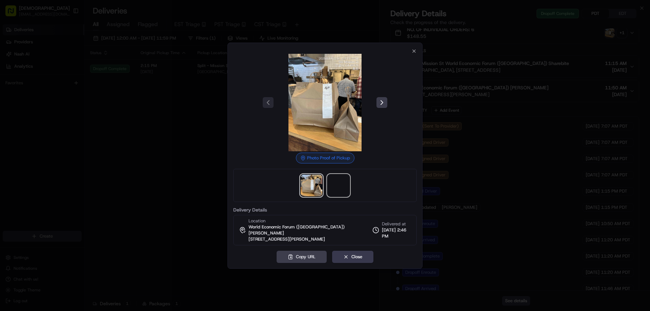
click at [346, 184] on span at bounding box center [339, 186] width 22 height 22
click at [172, 126] on div at bounding box center [325, 155] width 650 height 311
